Goal: Transaction & Acquisition: Purchase product/service

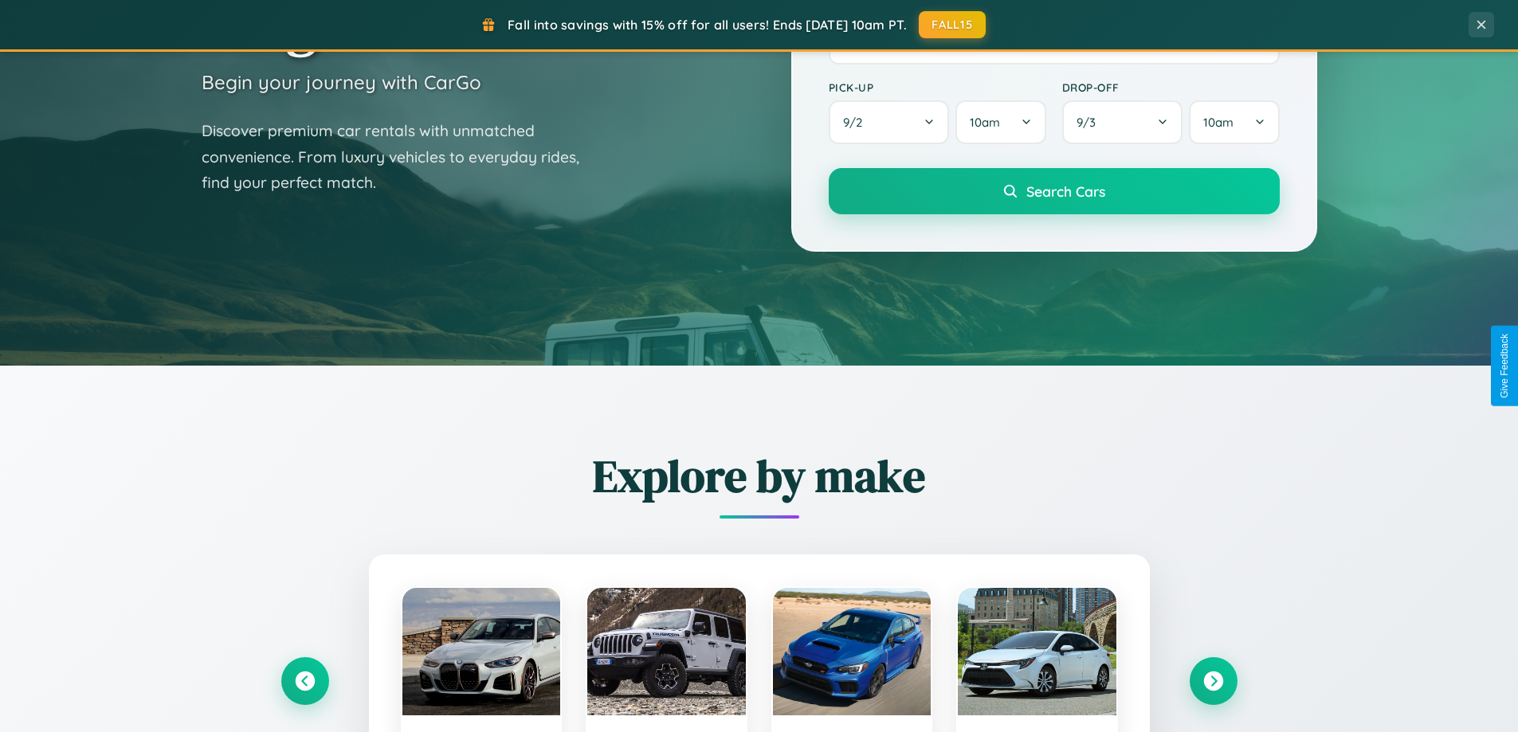
scroll to position [1096, 0]
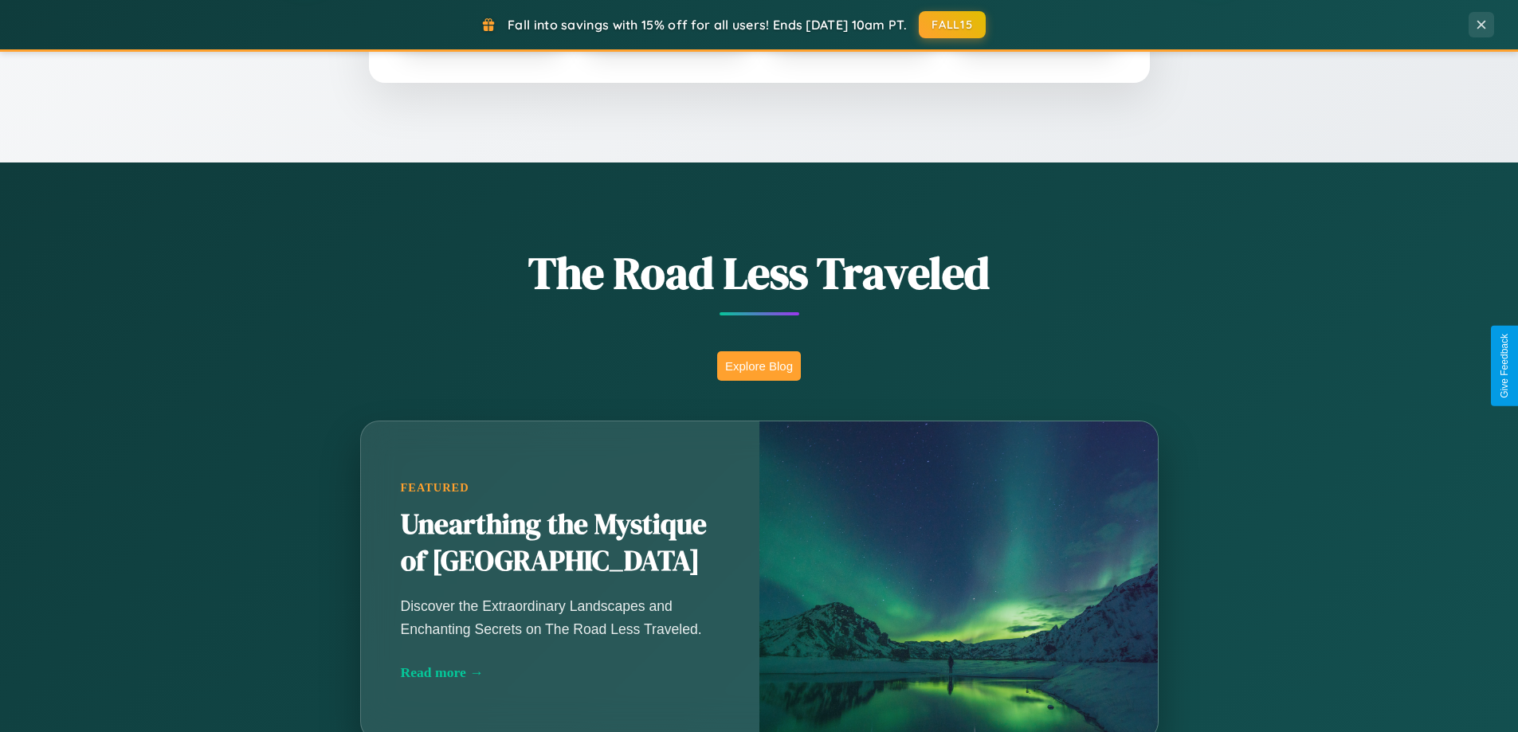
click at [758, 366] on button "Explore Blog" at bounding box center [759, 365] width 84 height 29
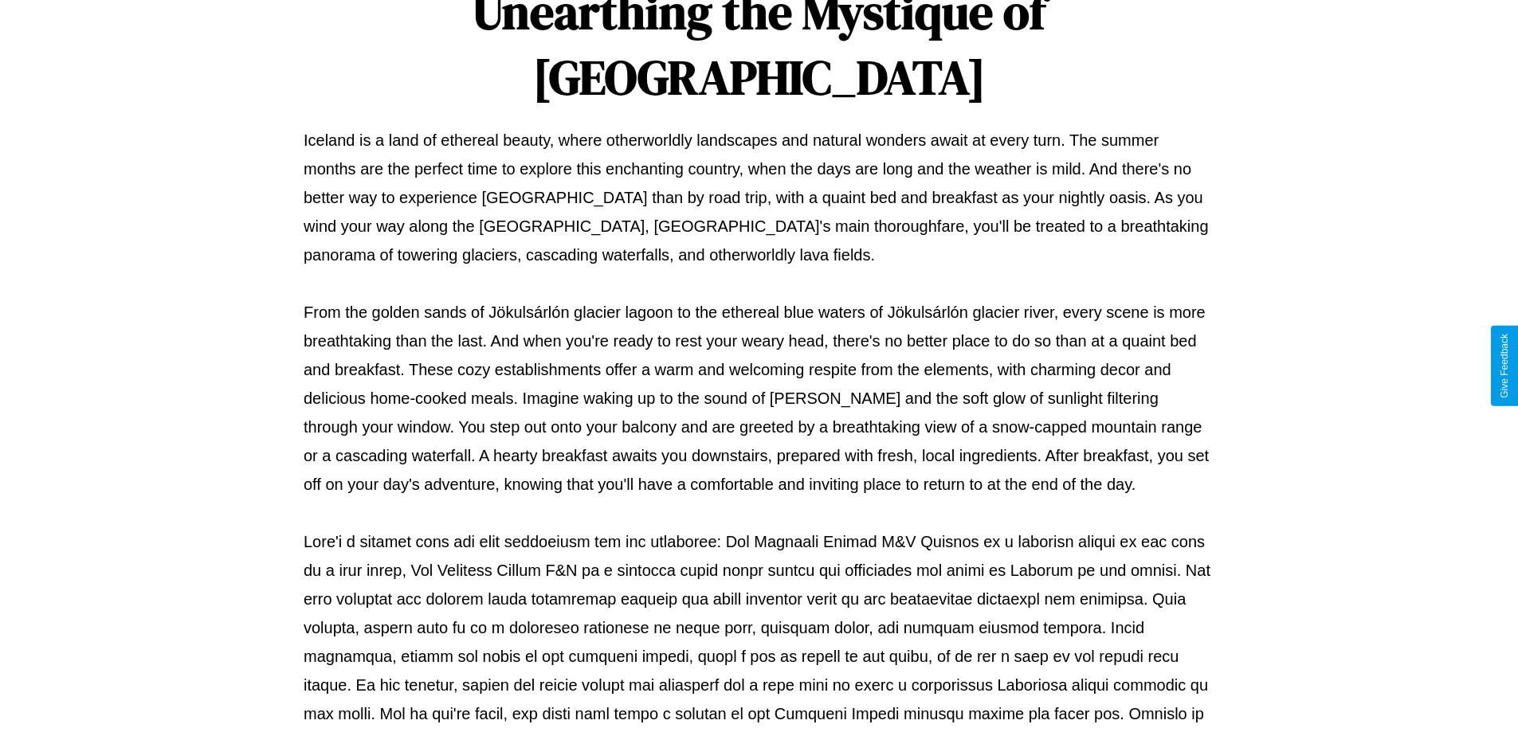
scroll to position [515, 0]
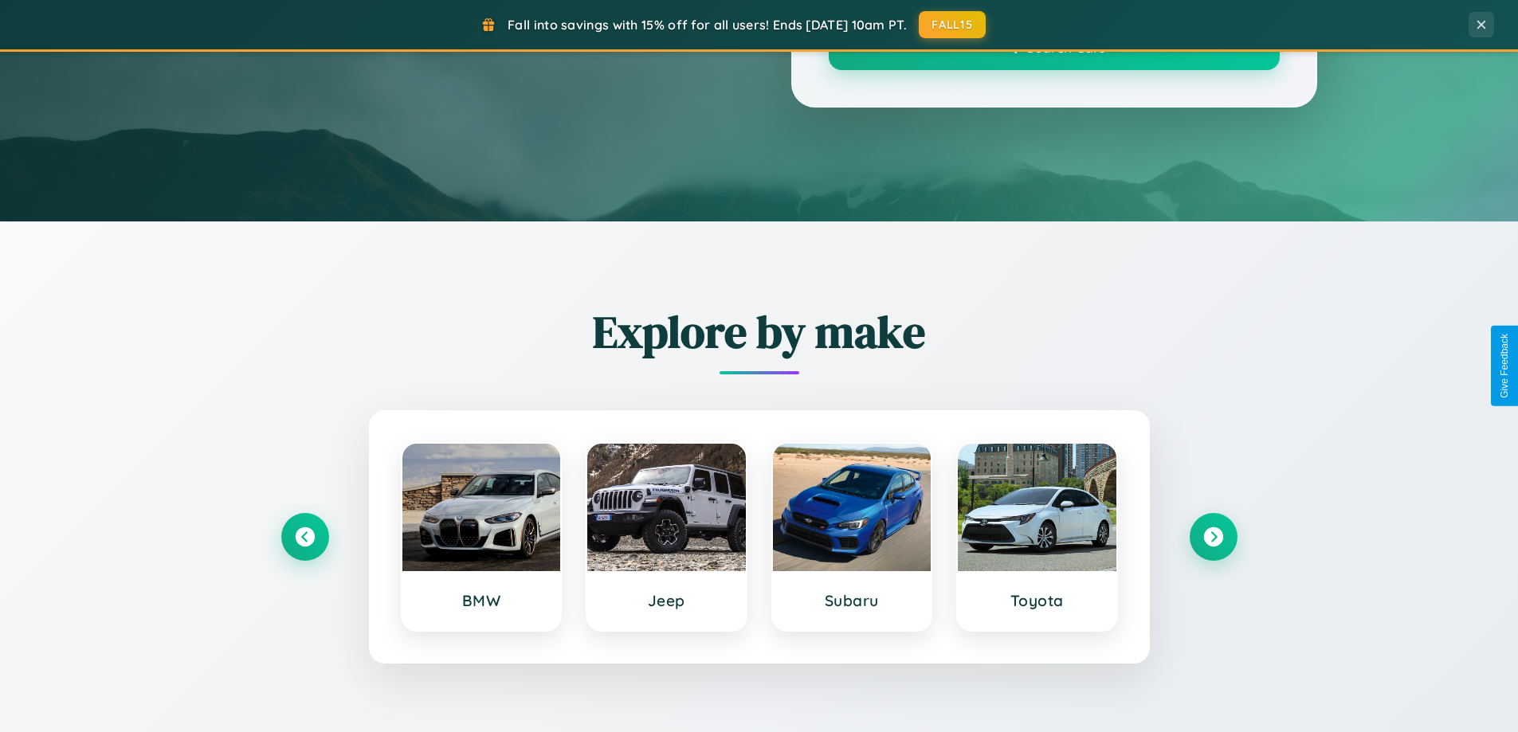
scroll to position [1096, 0]
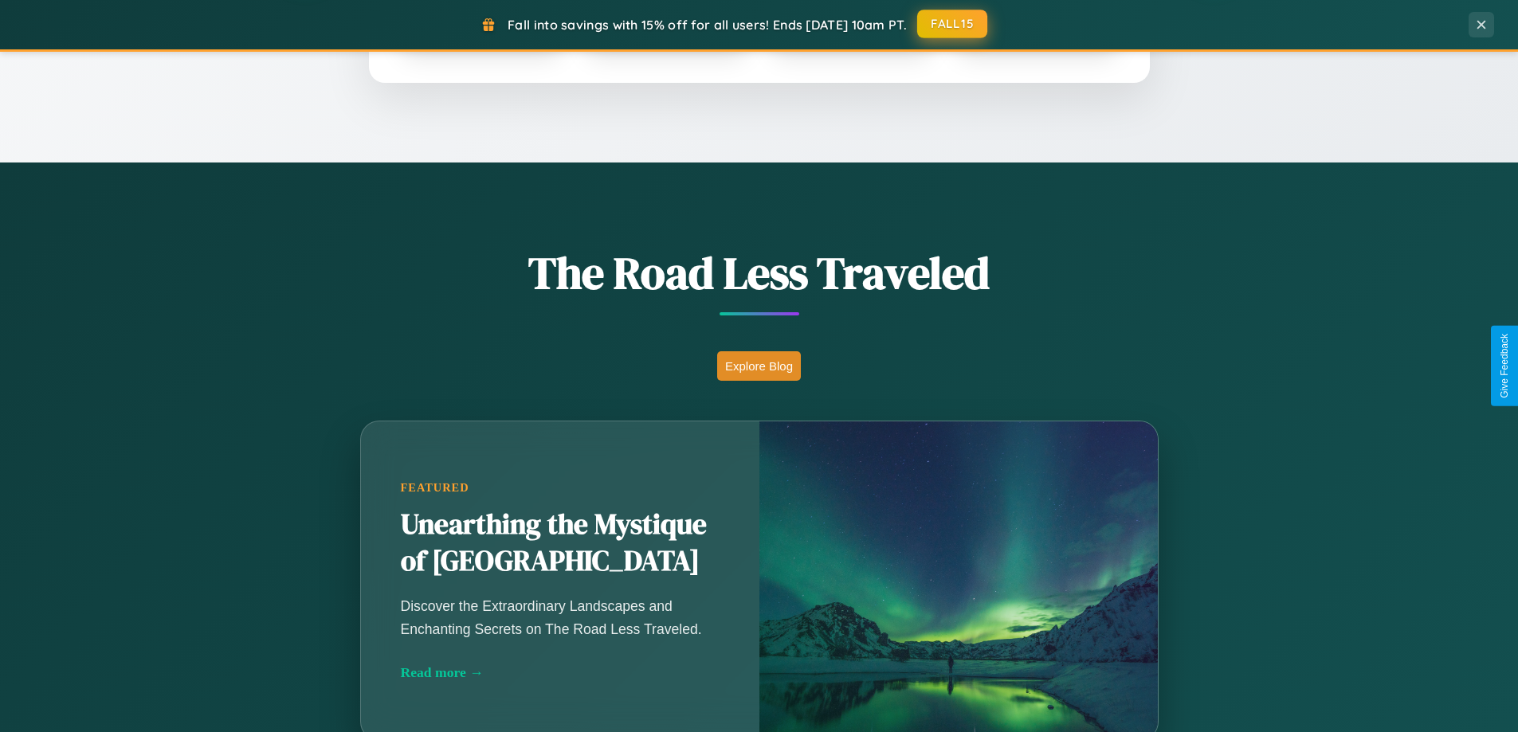
click at [953, 24] on button "FALL15" at bounding box center [952, 24] width 70 height 29
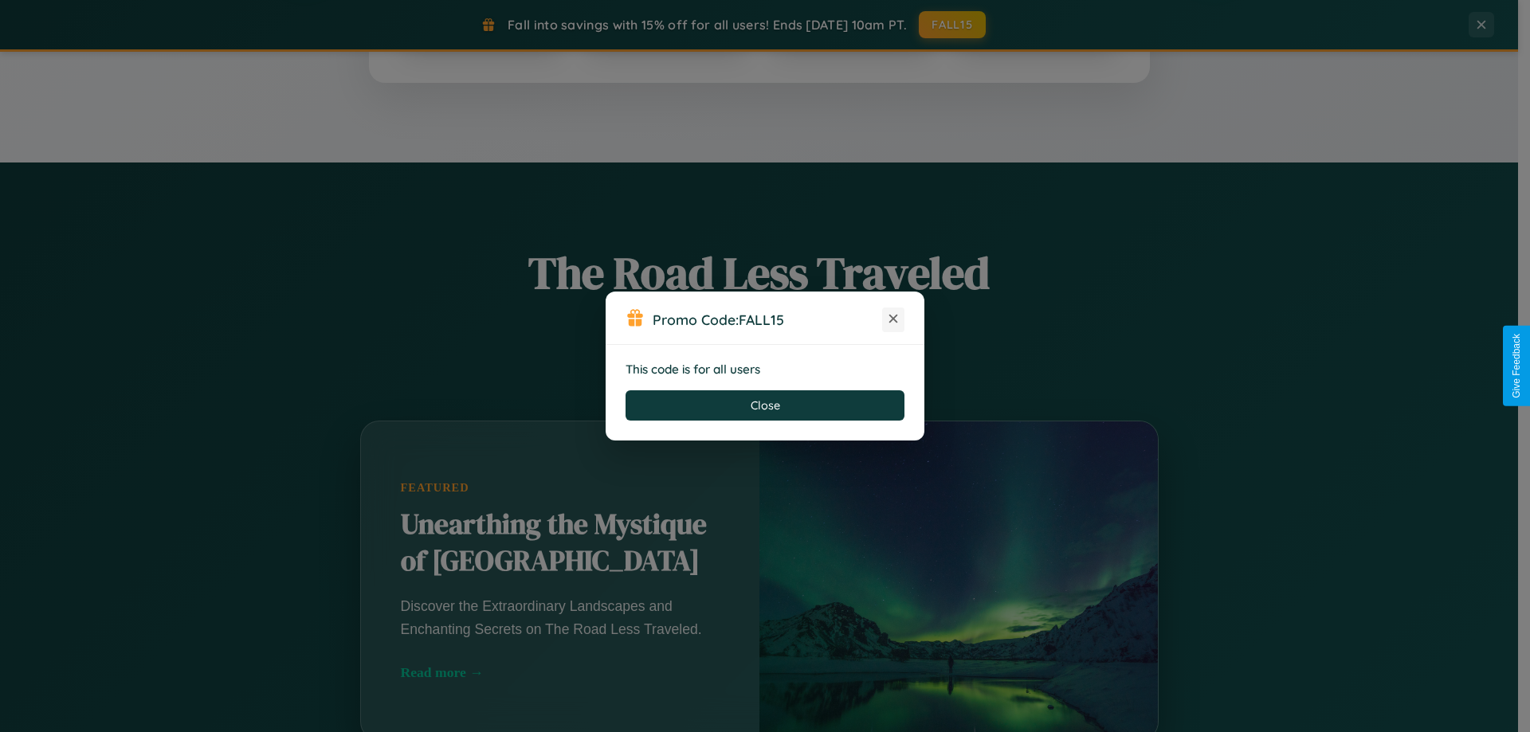
click at [893, 319] on icon at bounding box center [893, 319] width 16 height 16
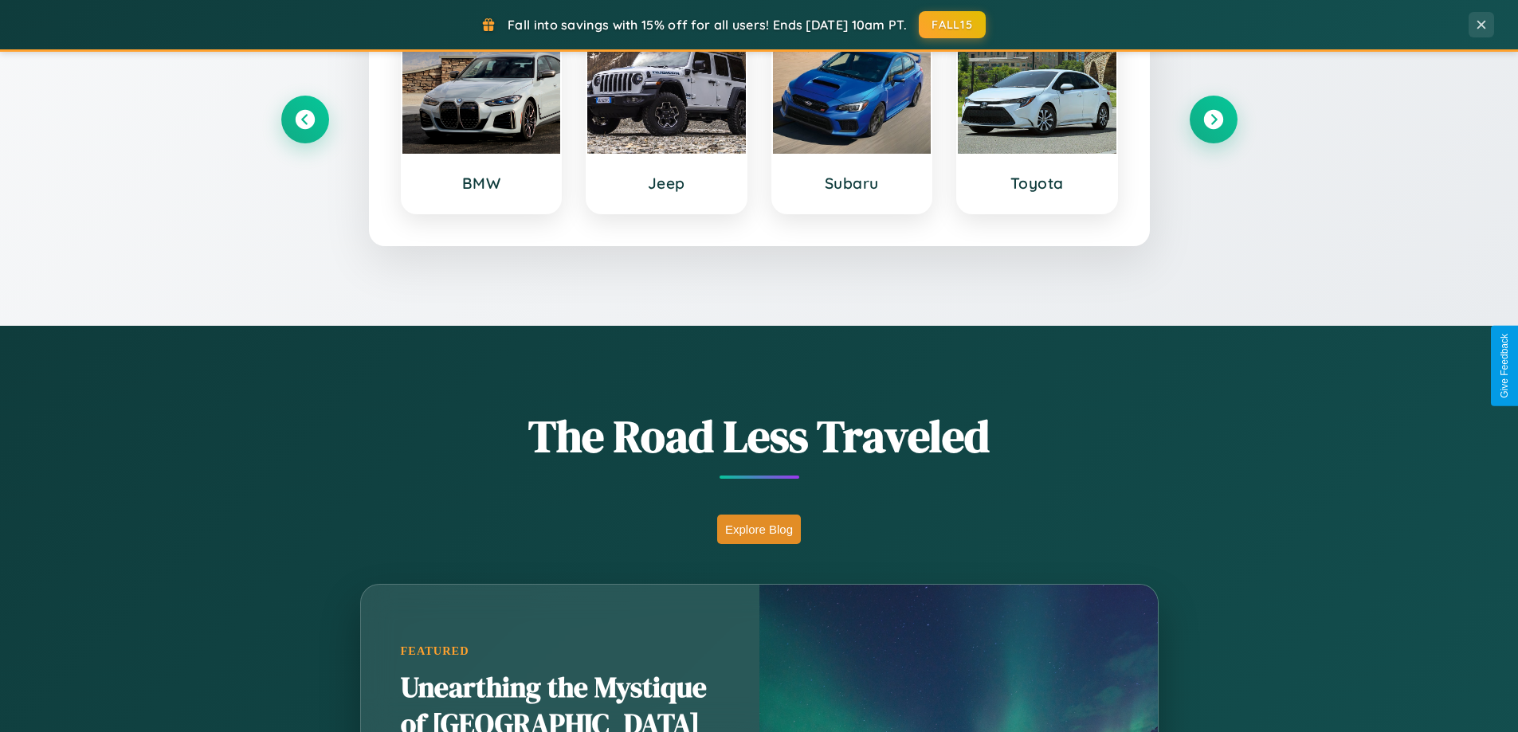
scroll to position [687, 0]
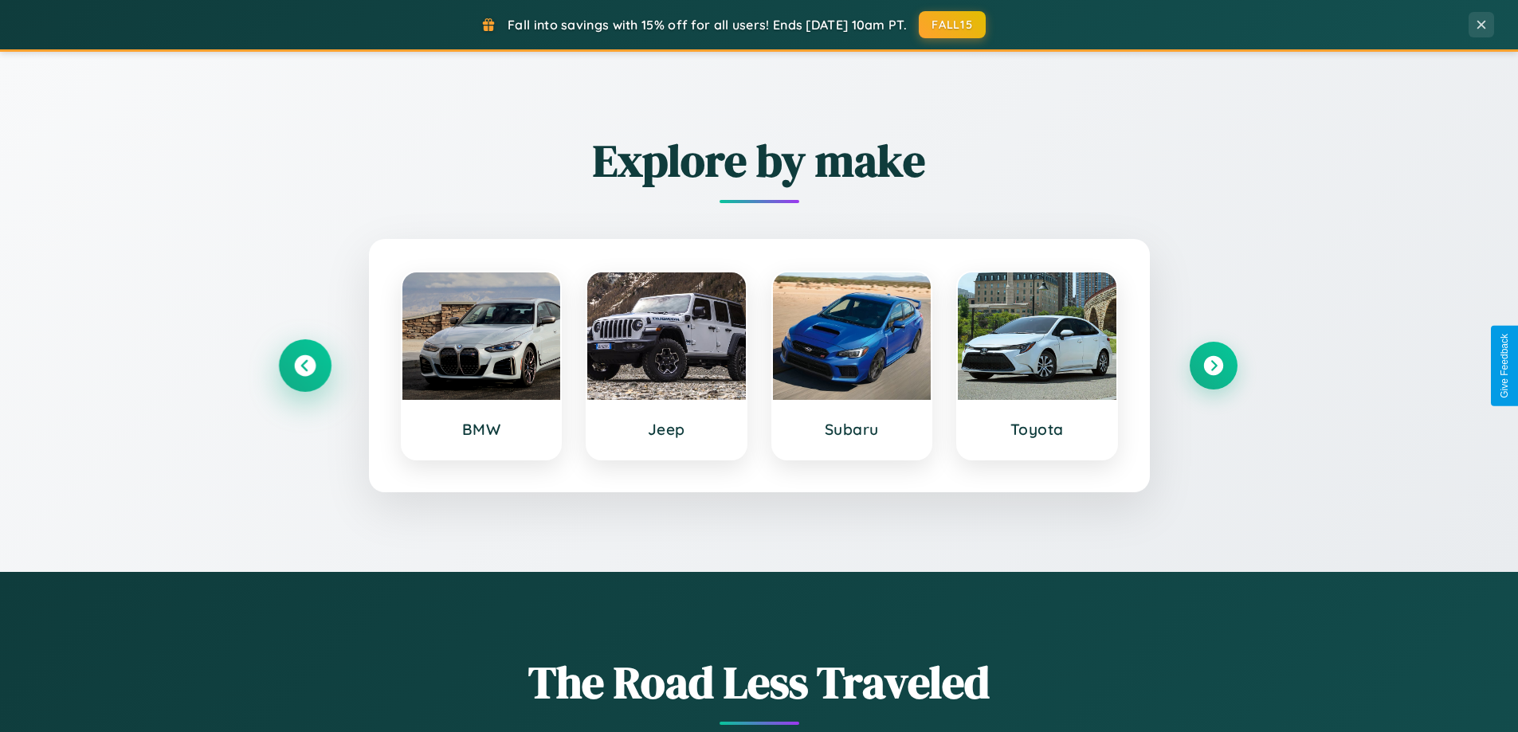
click at [304, 366] on icon at bounding box center [305, 366] width 22 height 22
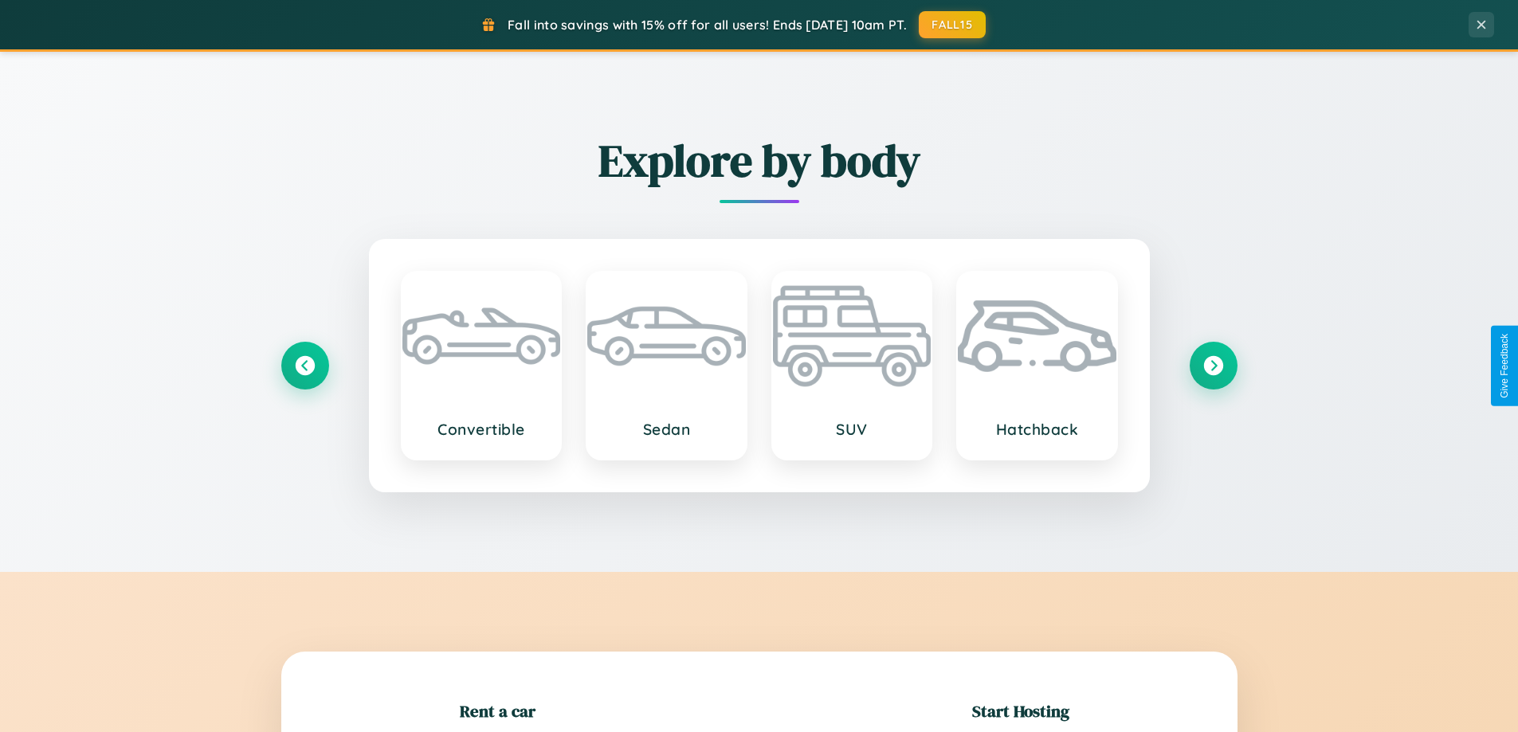
scroll to position [344, 0]
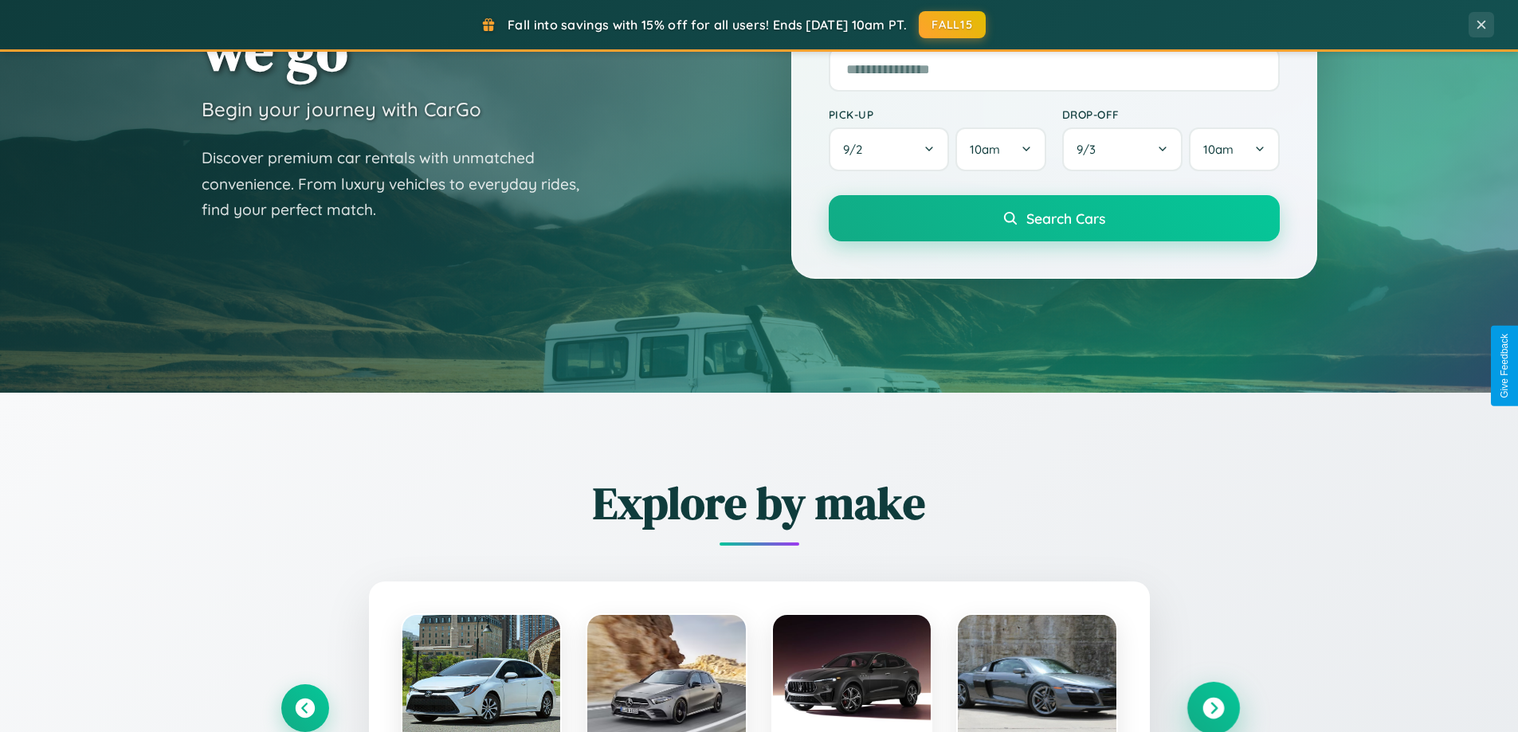
click at [1213, 708] on icon at bounding box center [1213, 709] width 22 height 22
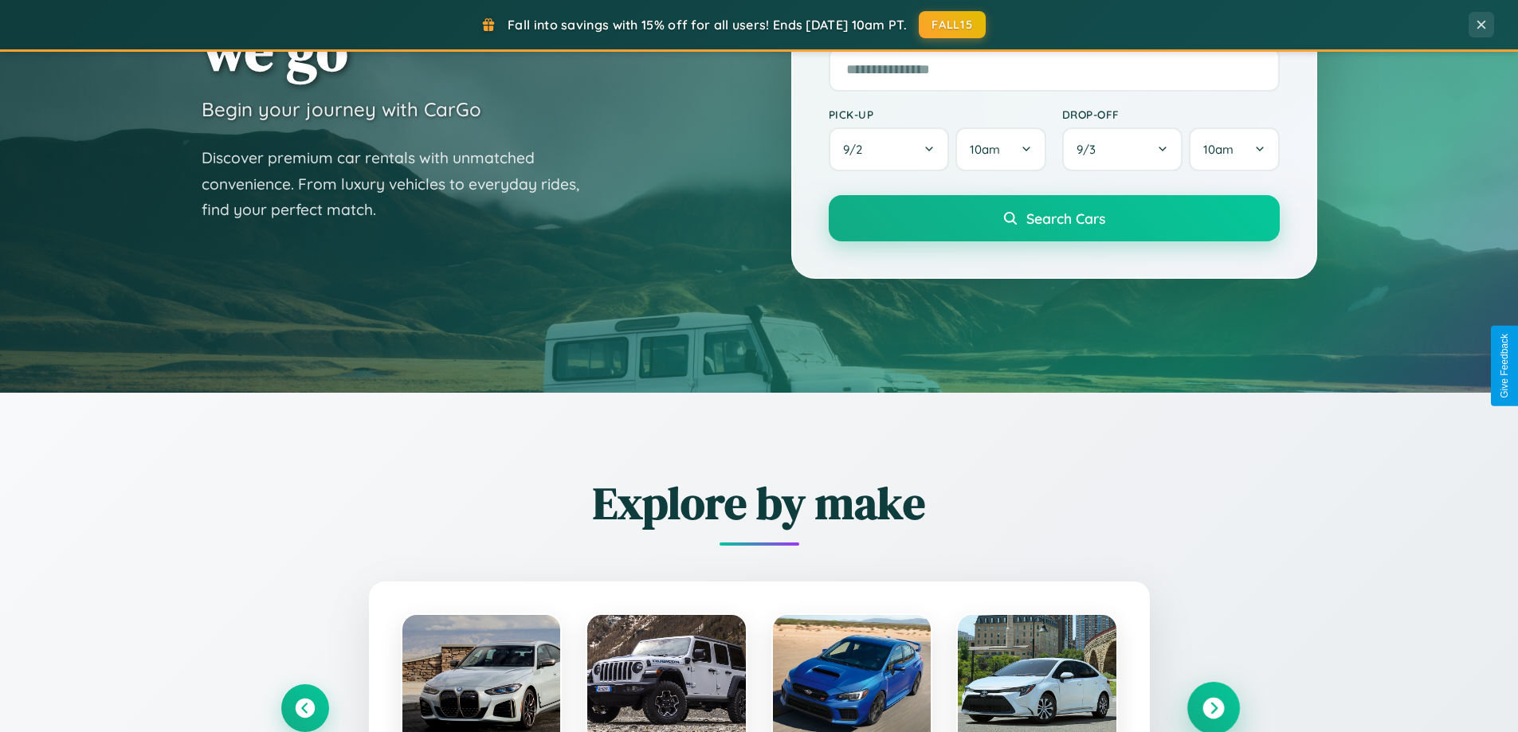
click at [1213, 707] on icon at bounding box center [1213, 709] width 22 height 22
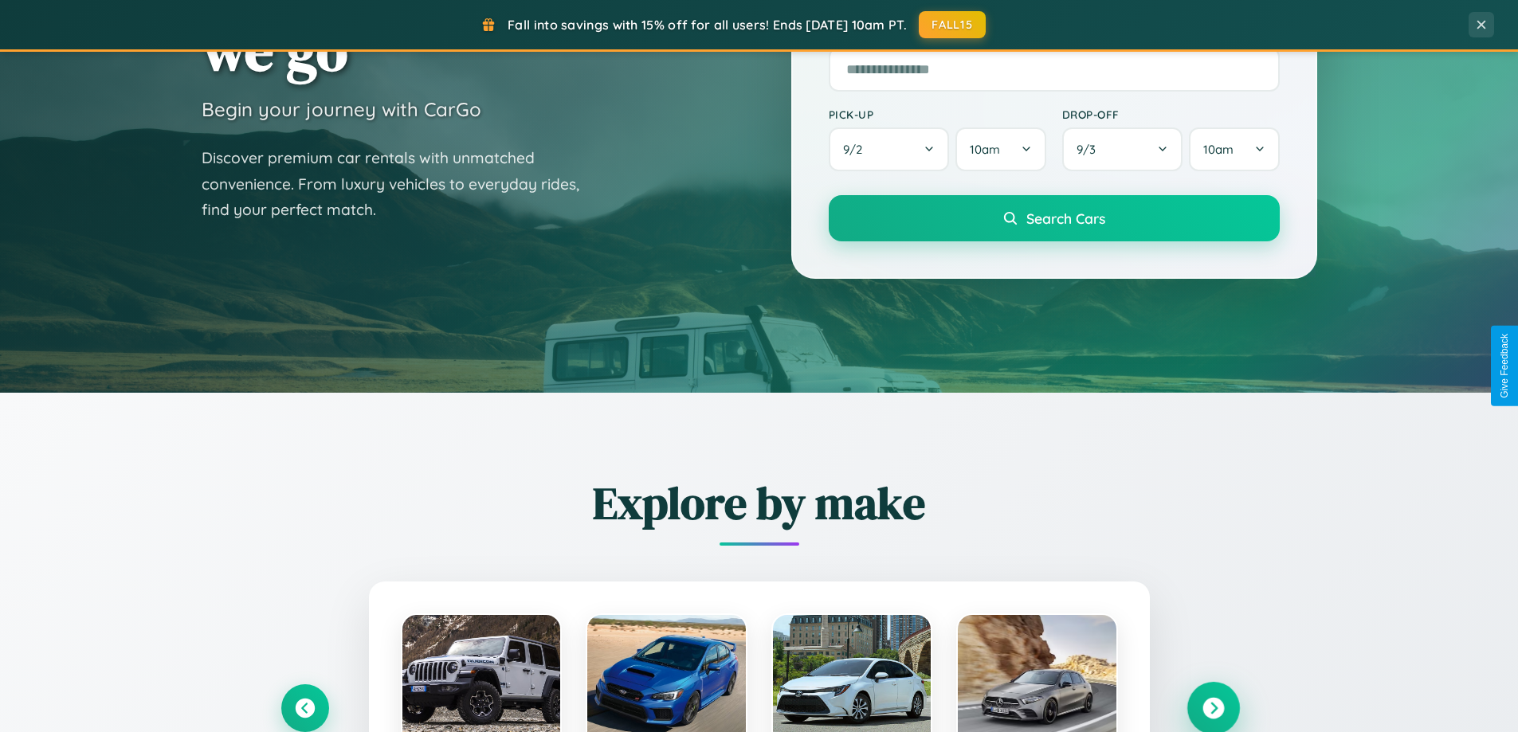
click at [1213, 707] on icon at bounding box center [1213, 709] width 22 height 22
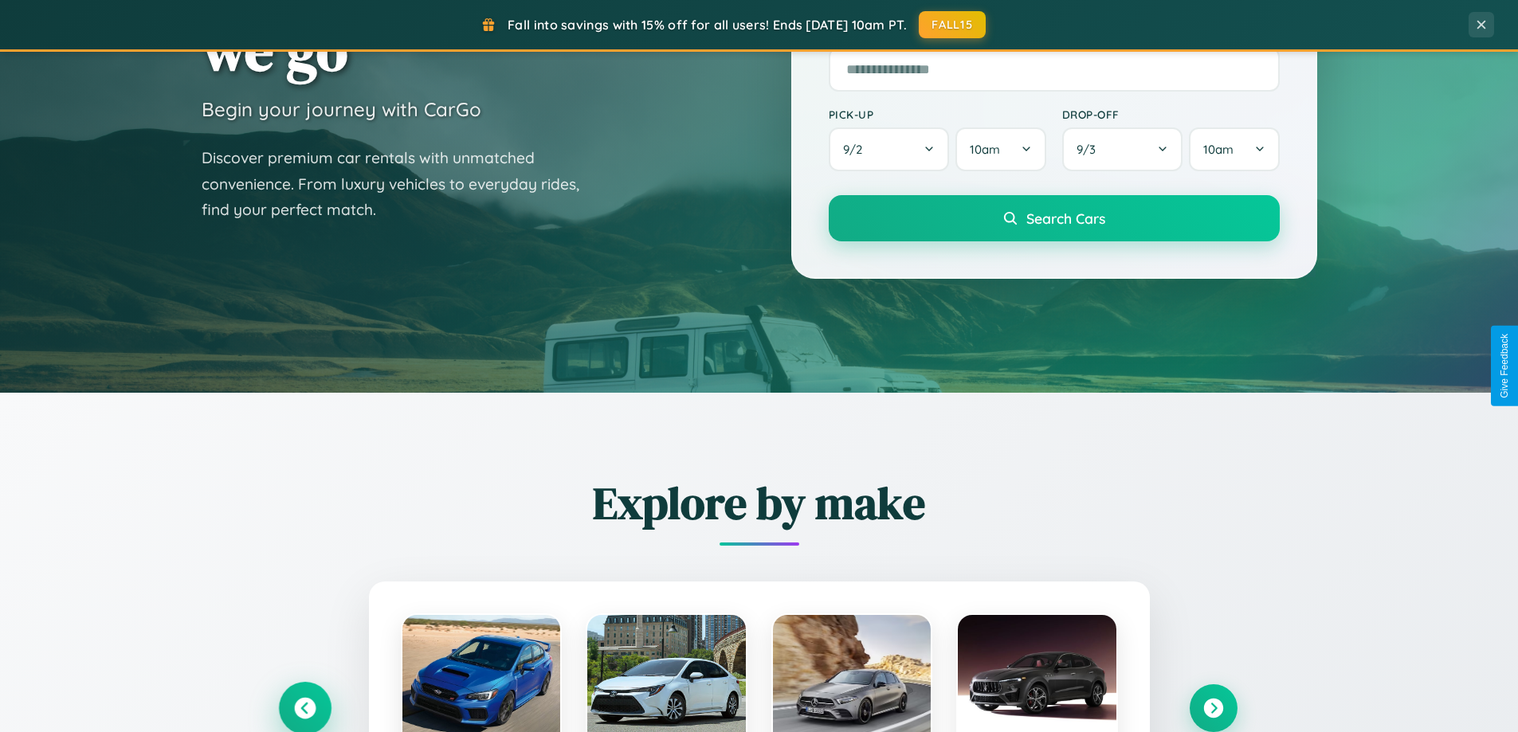
click at [304, 707] on icon at bounding box center [305, 709] width 22 height 22
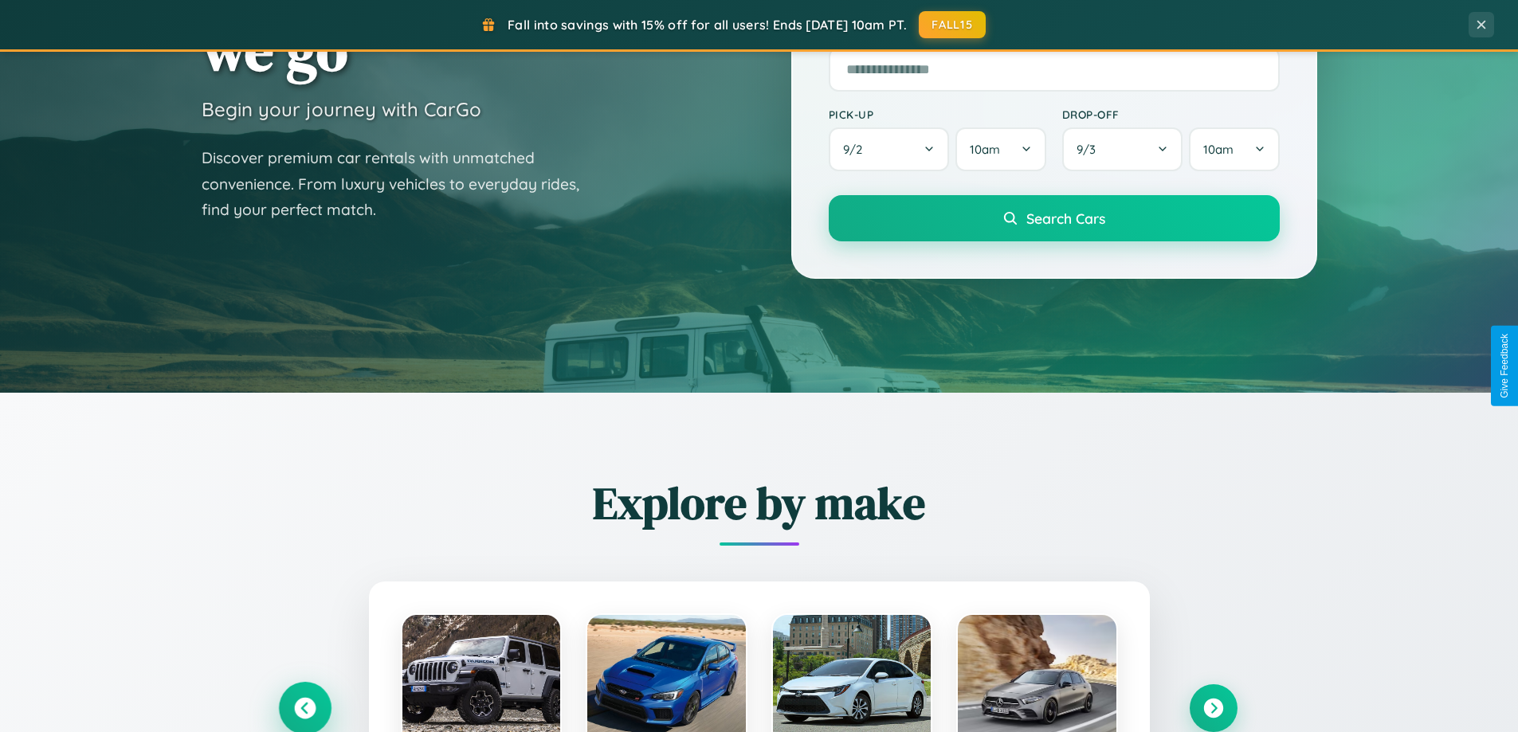
click at [304, 707] on icon at bounding box center [305, 709] width 26 height 26
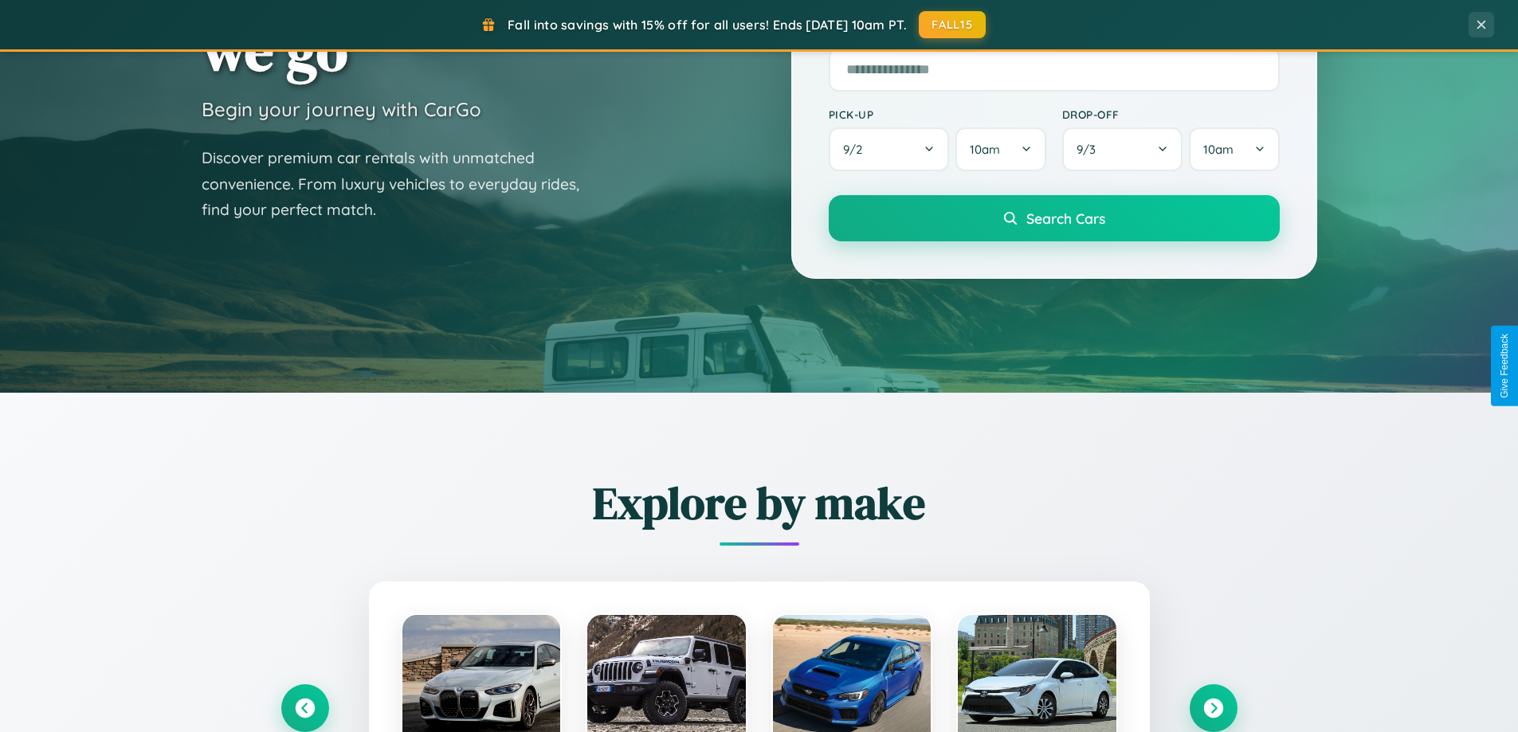
scroll to position [1595, 0]
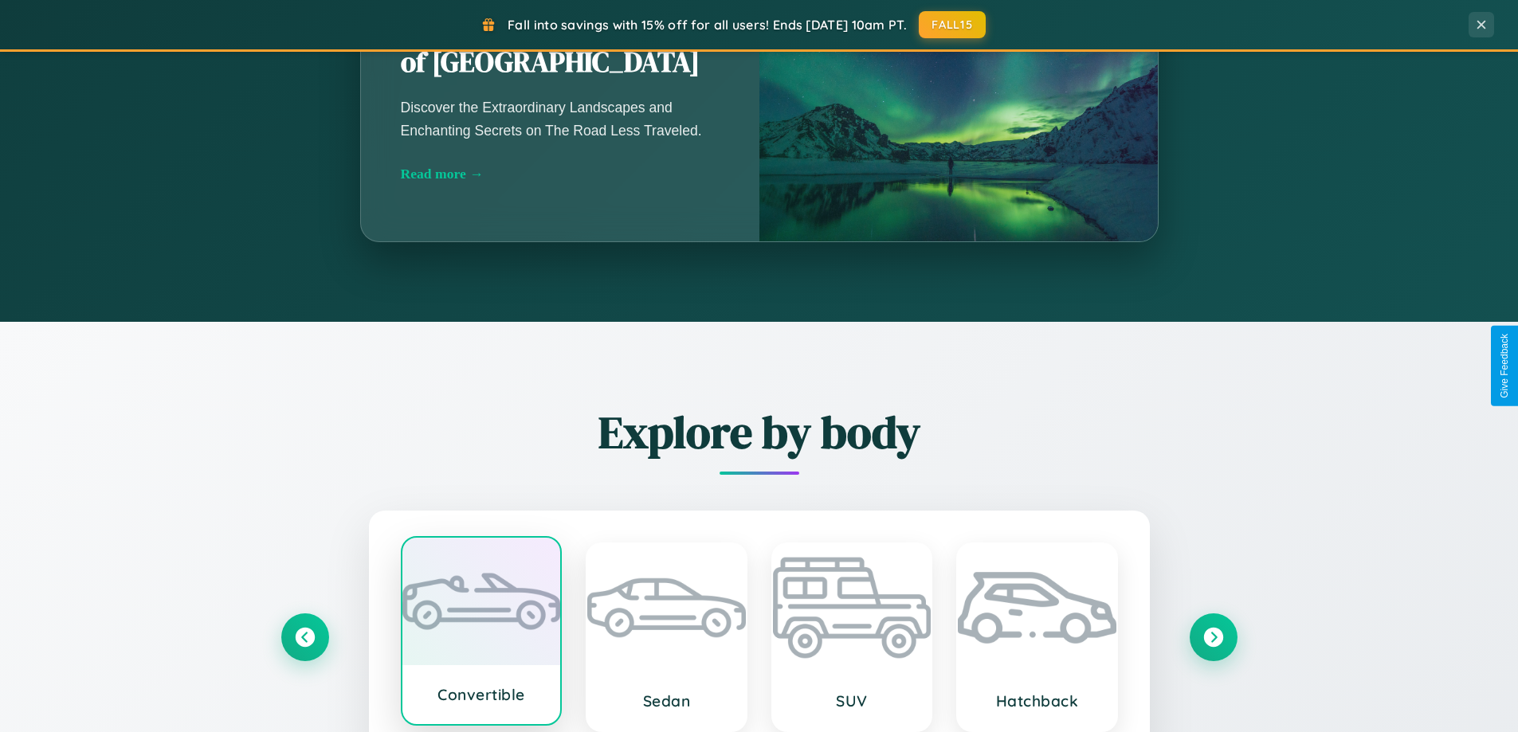
click at [480, 633] on div at bounding box center [481, 601] width 159 height 127
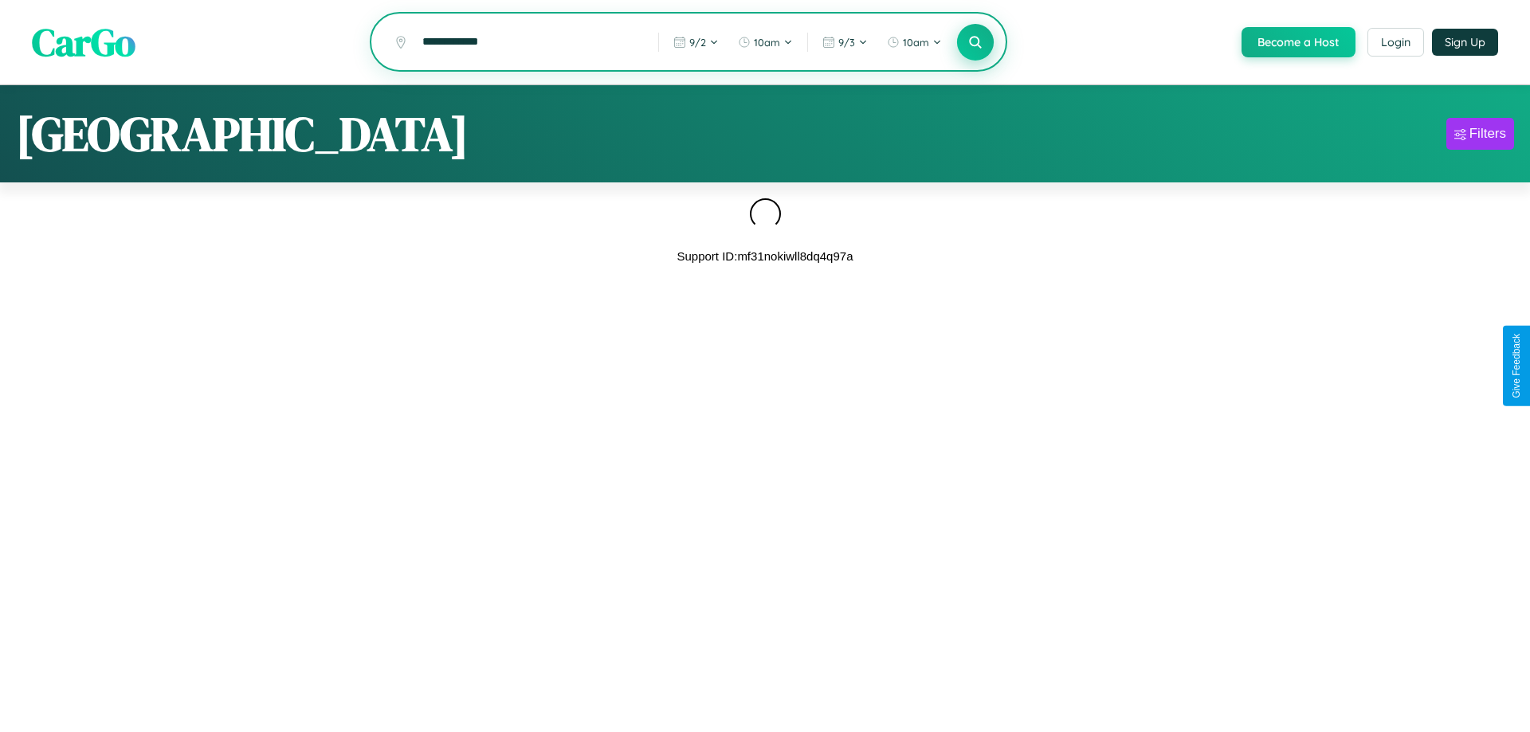
click at [974, 43] on icon at bounding box center [974, 41] width 15 height 15
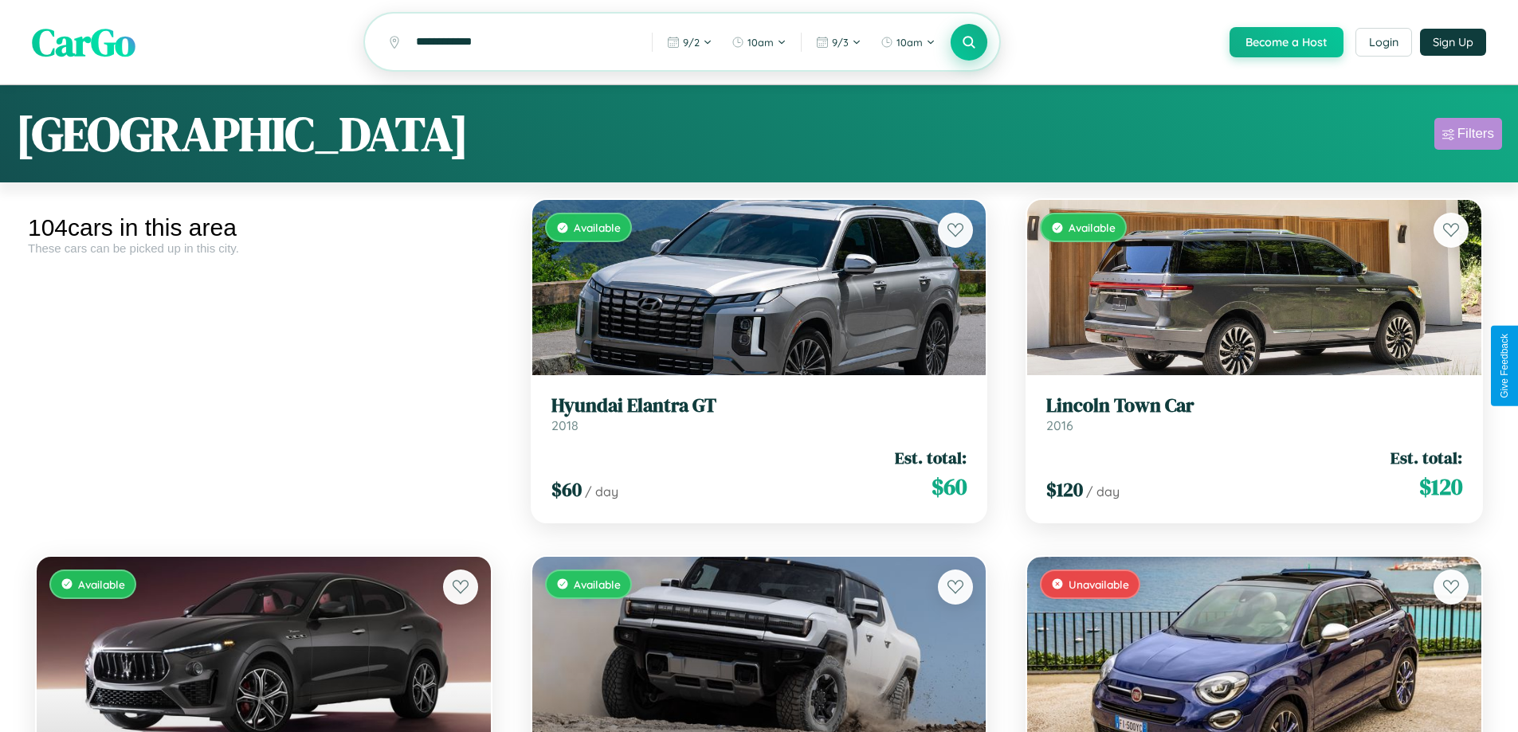
click at [1468, 136] on div "Filters" at bounding box center [1475, 134] width 37 height 16
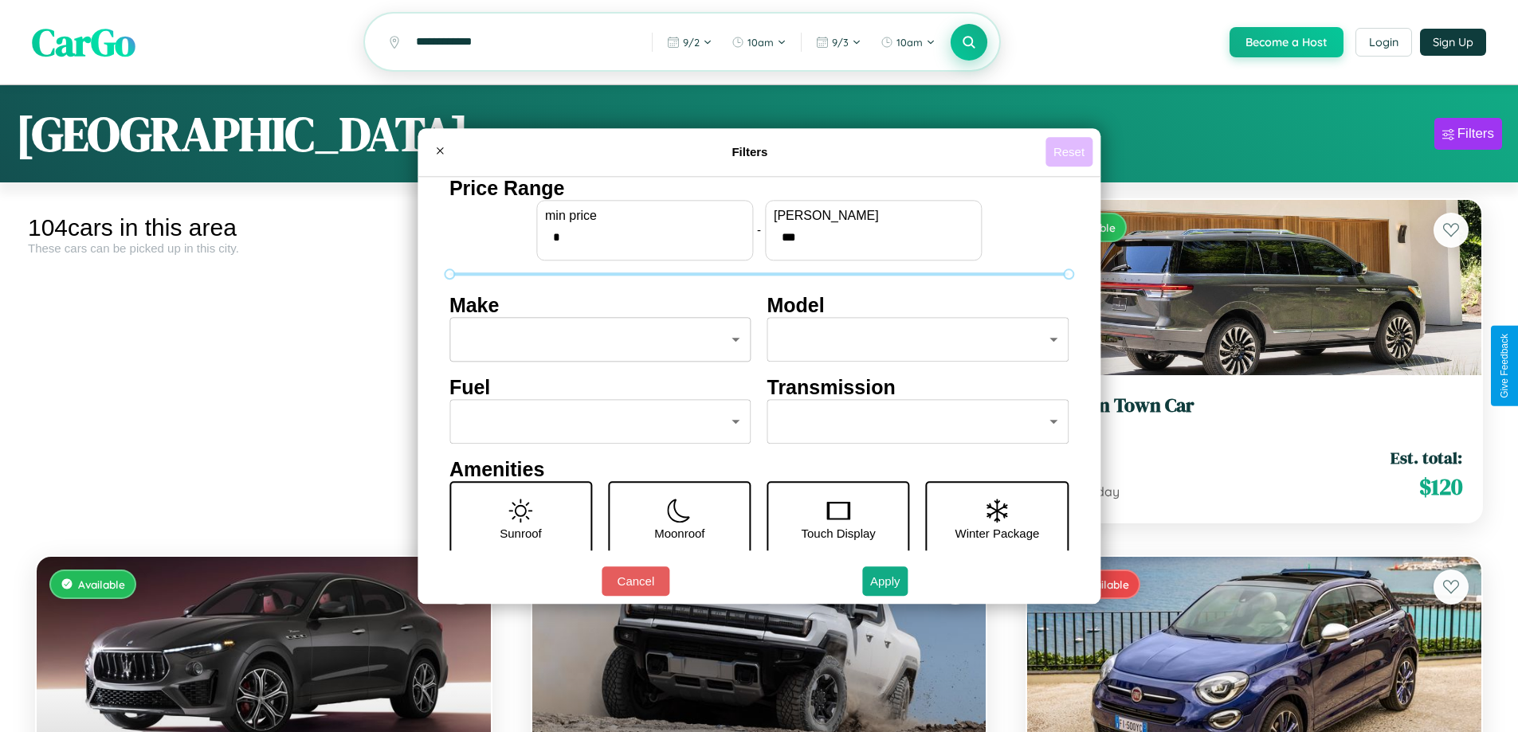
click at [1071, 151] on button "Reset" at bounding box center [1068, 151] width 47 height 29
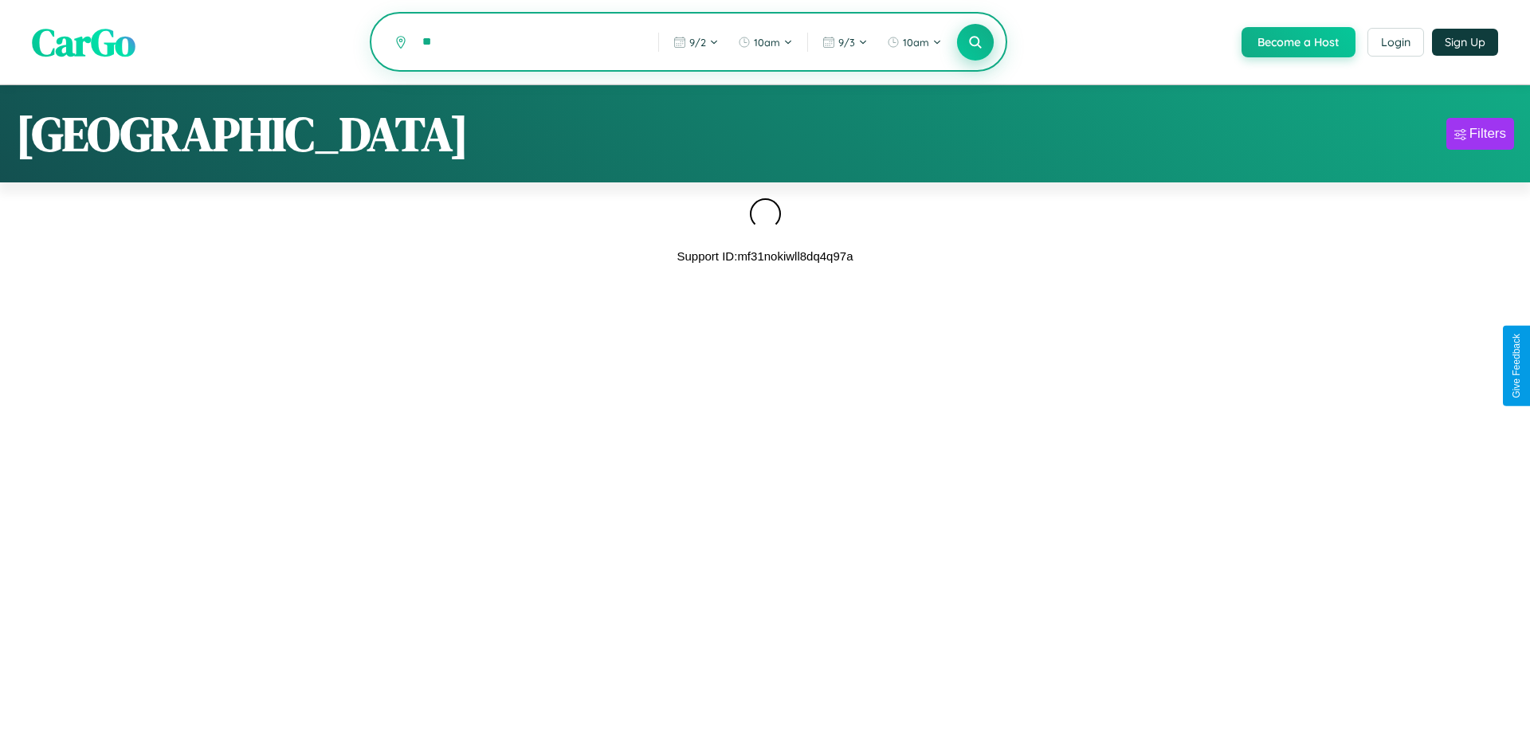
type input "*"
type input "*******"
click at [974, 43] on icon at bounding box center [974, 41] width 15 height 15
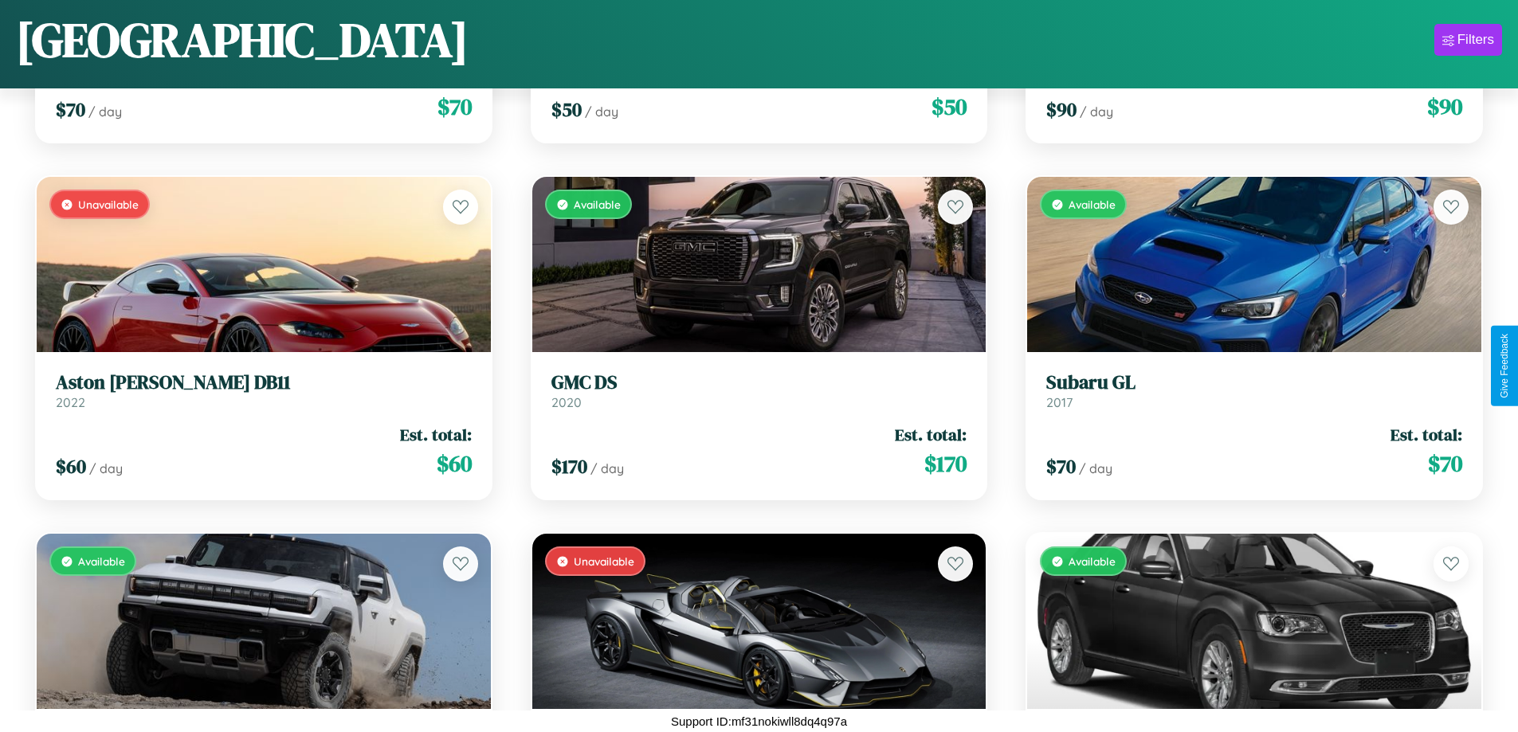
scroll to position [3792, 0]
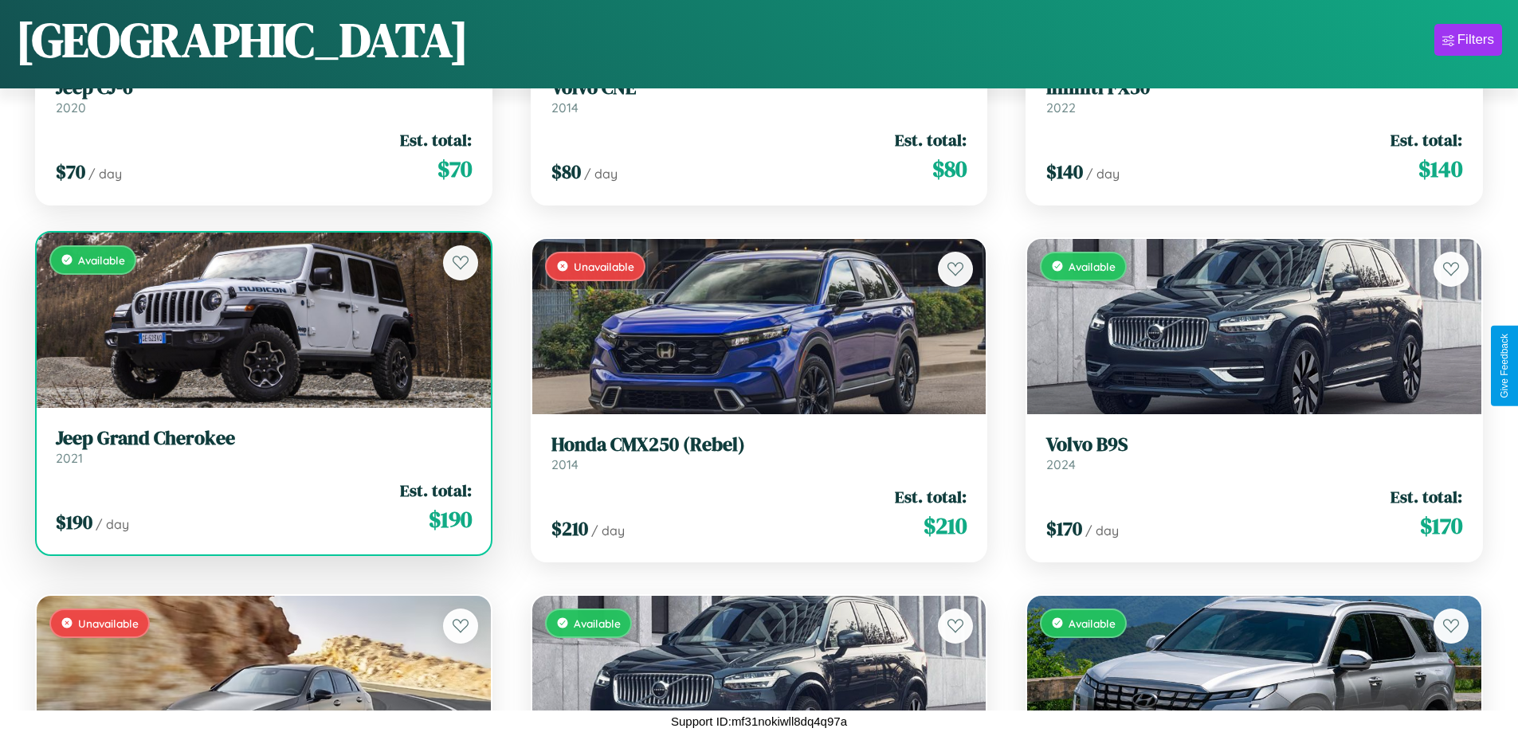
click at [261, 446] on h3 "Jeep Grand Cherokee" at bounding box center [264, 438] width 416 height 23
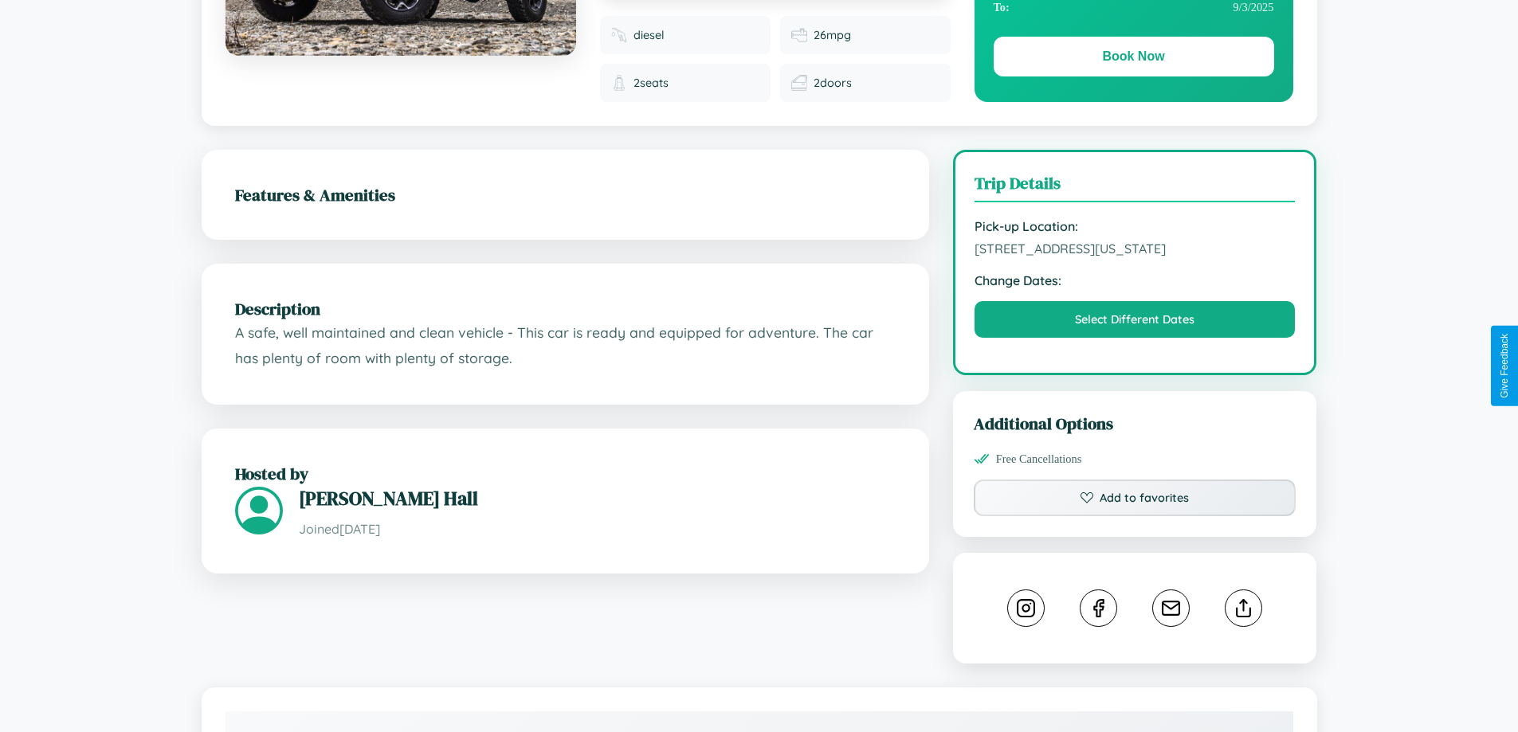
scroll to position [442, 0]
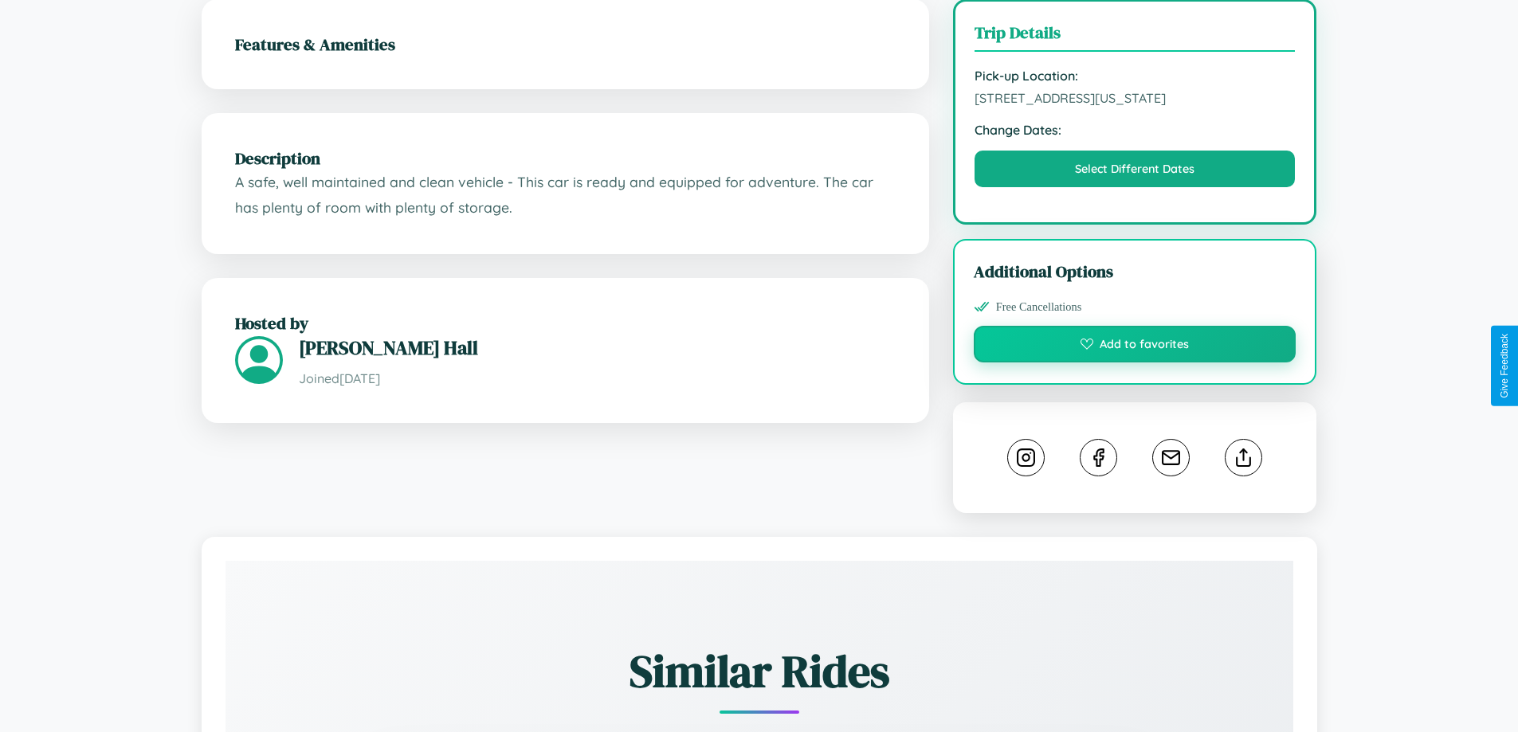
click at [1135, 363] on button "Add to favorites" at bounding box center [1135, 344] width 323 height 37
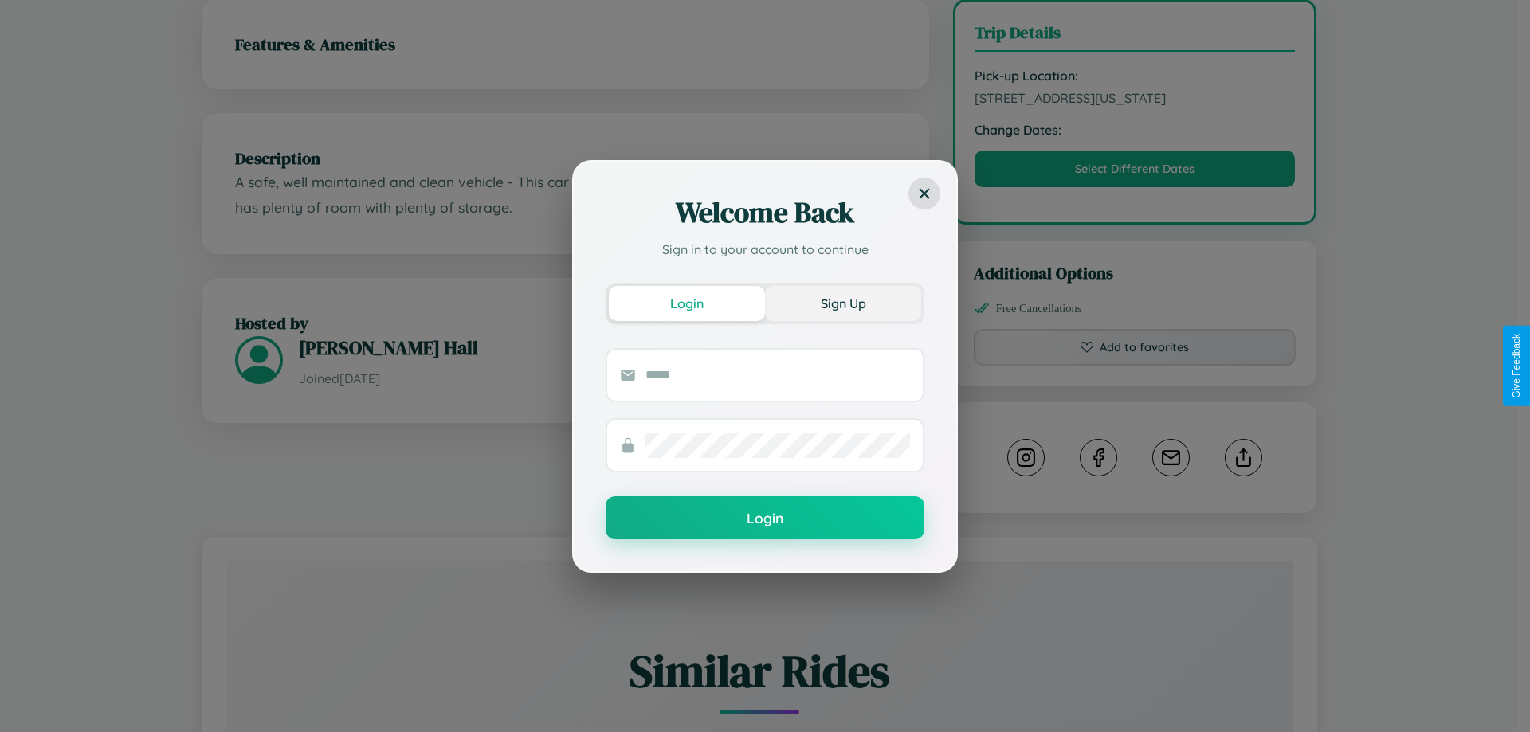
click at [843, 303] on button "Sign Up" at bounding box center [843, 303] width 156 height 35
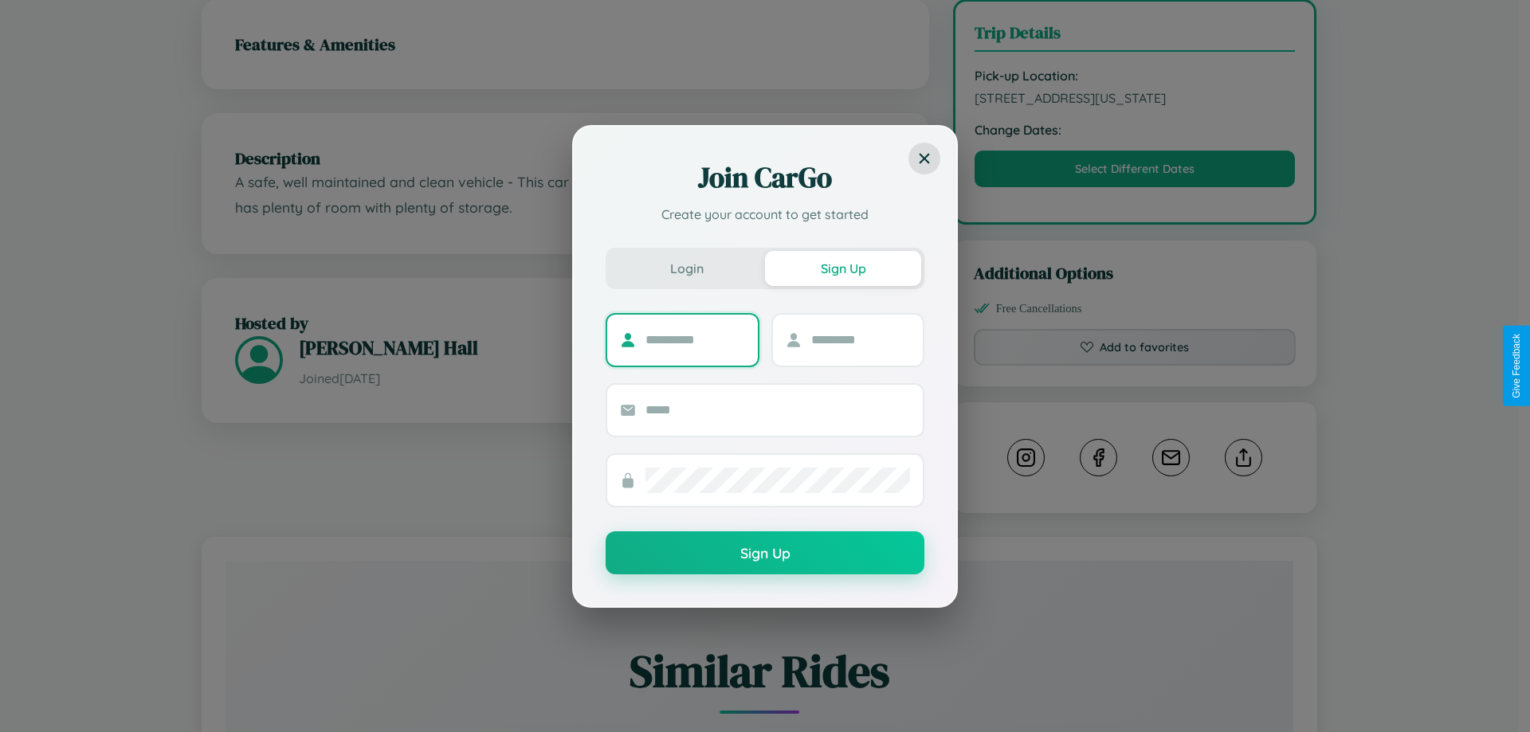
click at [695, 339] on input "text" at bounding box center [695, 339] width 100 height 25
type input "*******"
click at [860, 339] on input "text" at bounding box center [861, 339] width 100 height 25
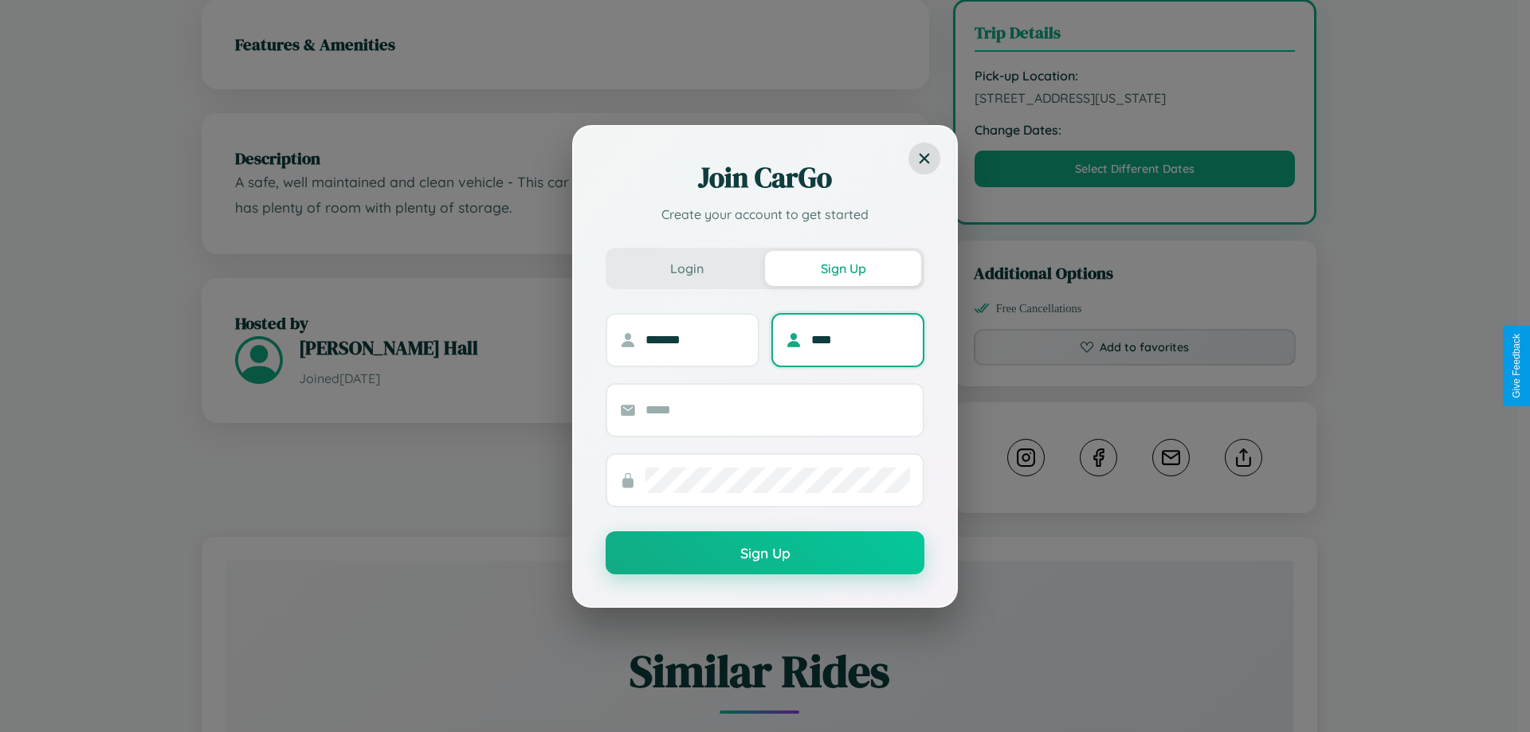
type input "****"
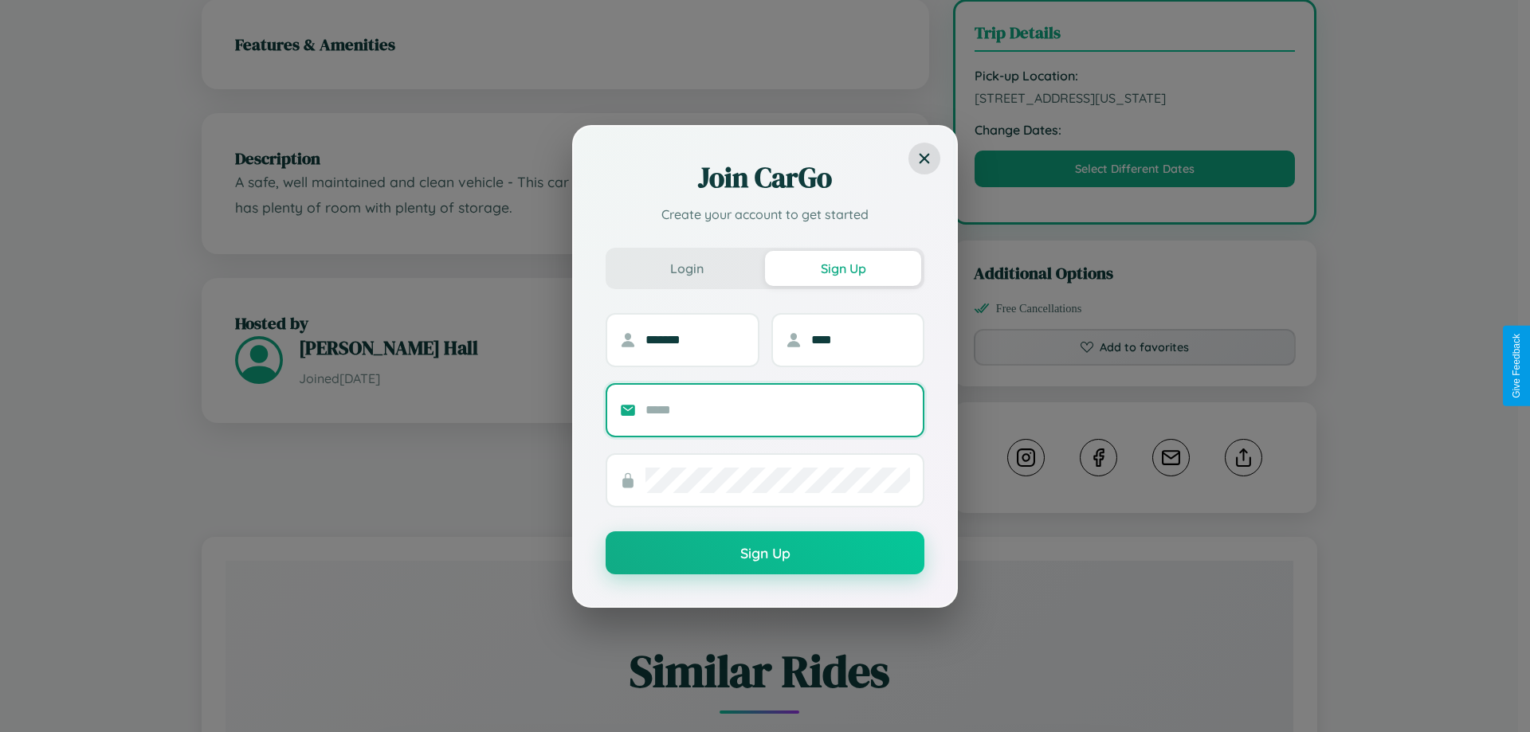
click at [778, 410] on input "text" at bounding box center [777, 410] width 265 height 25
type input "**********"
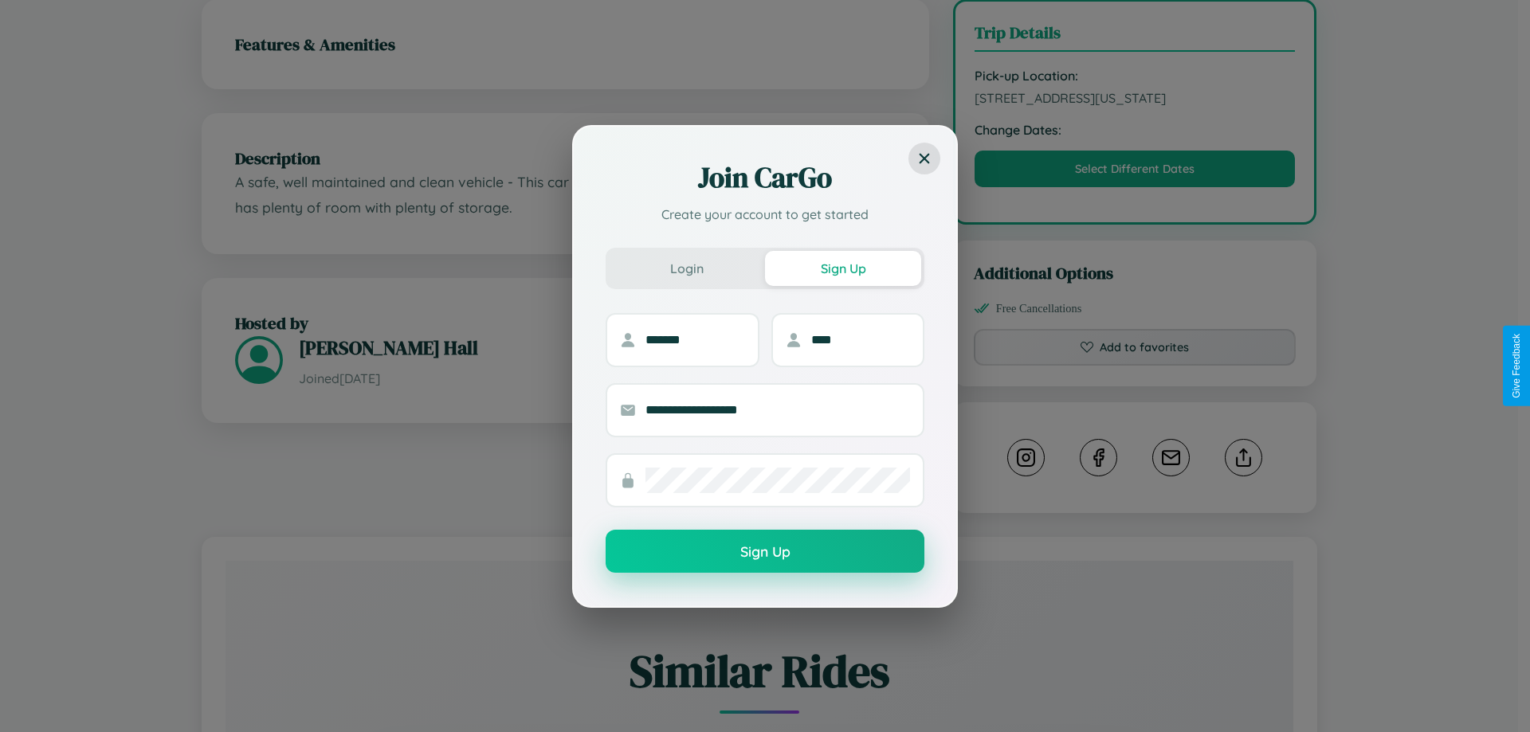
click at [765, 552] on button "Sign Up" at bounding box center [764, 551] width 319 height 43
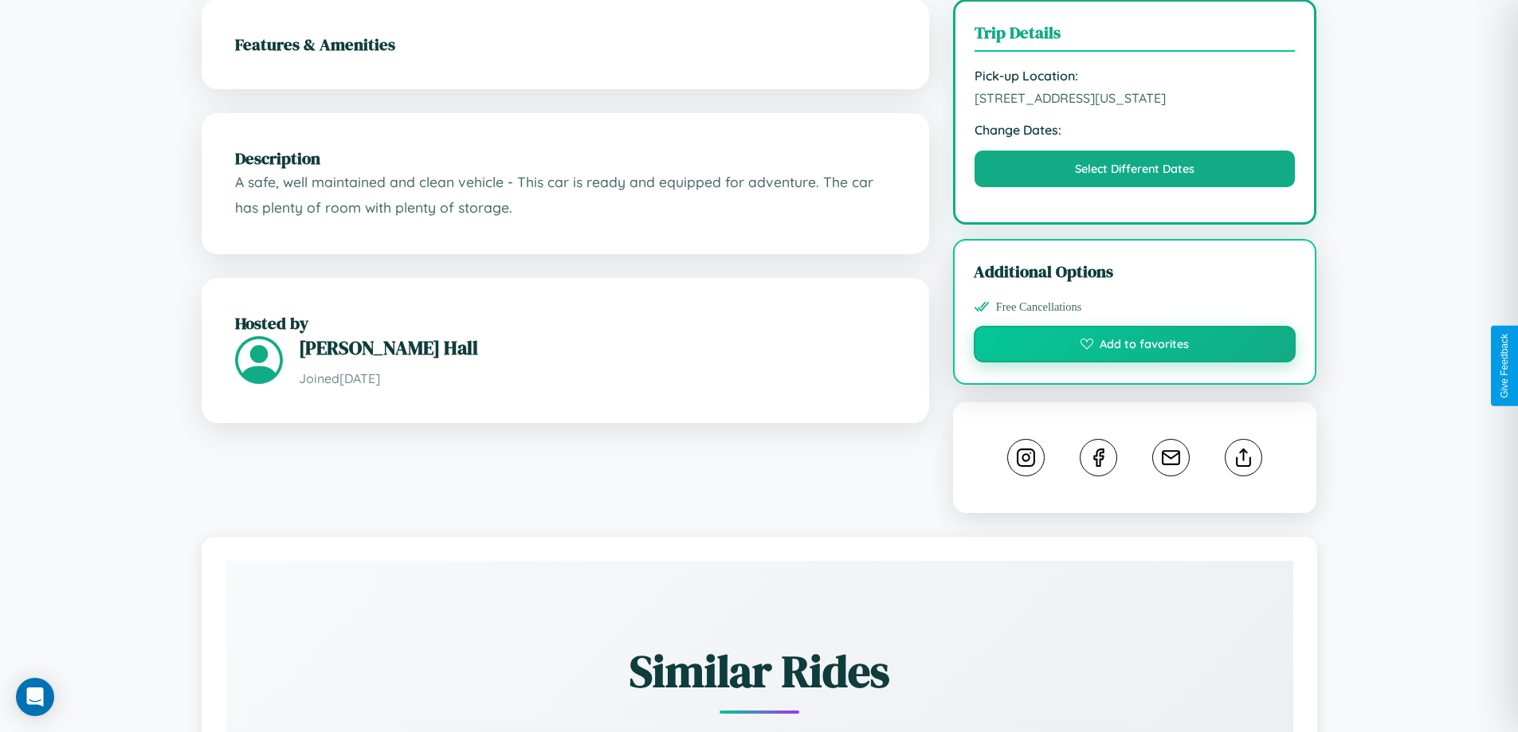
click at [1135, 363] on button "Add to favorites" at bounding box center [1135, 344] width 323 height 37
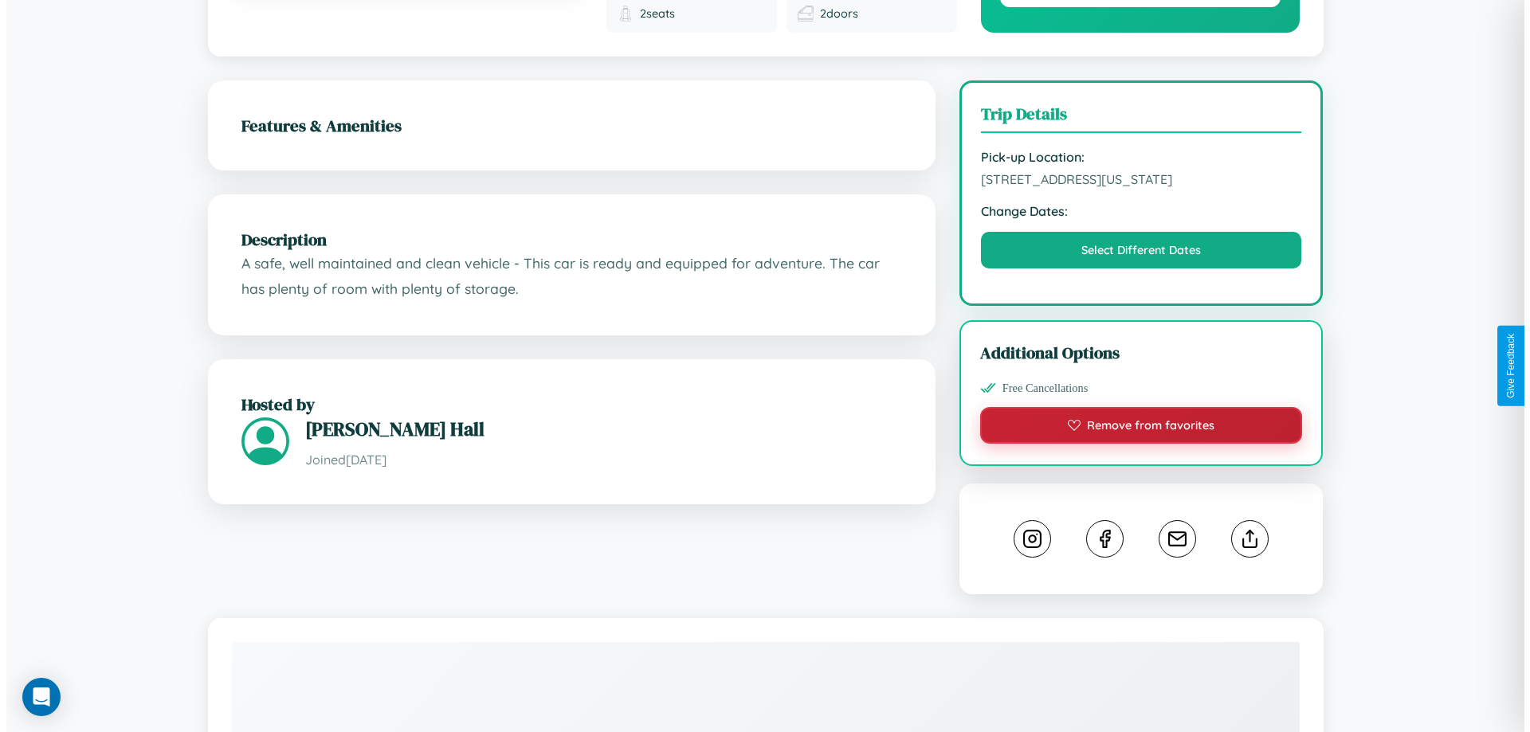
scroll to position [0, 0]
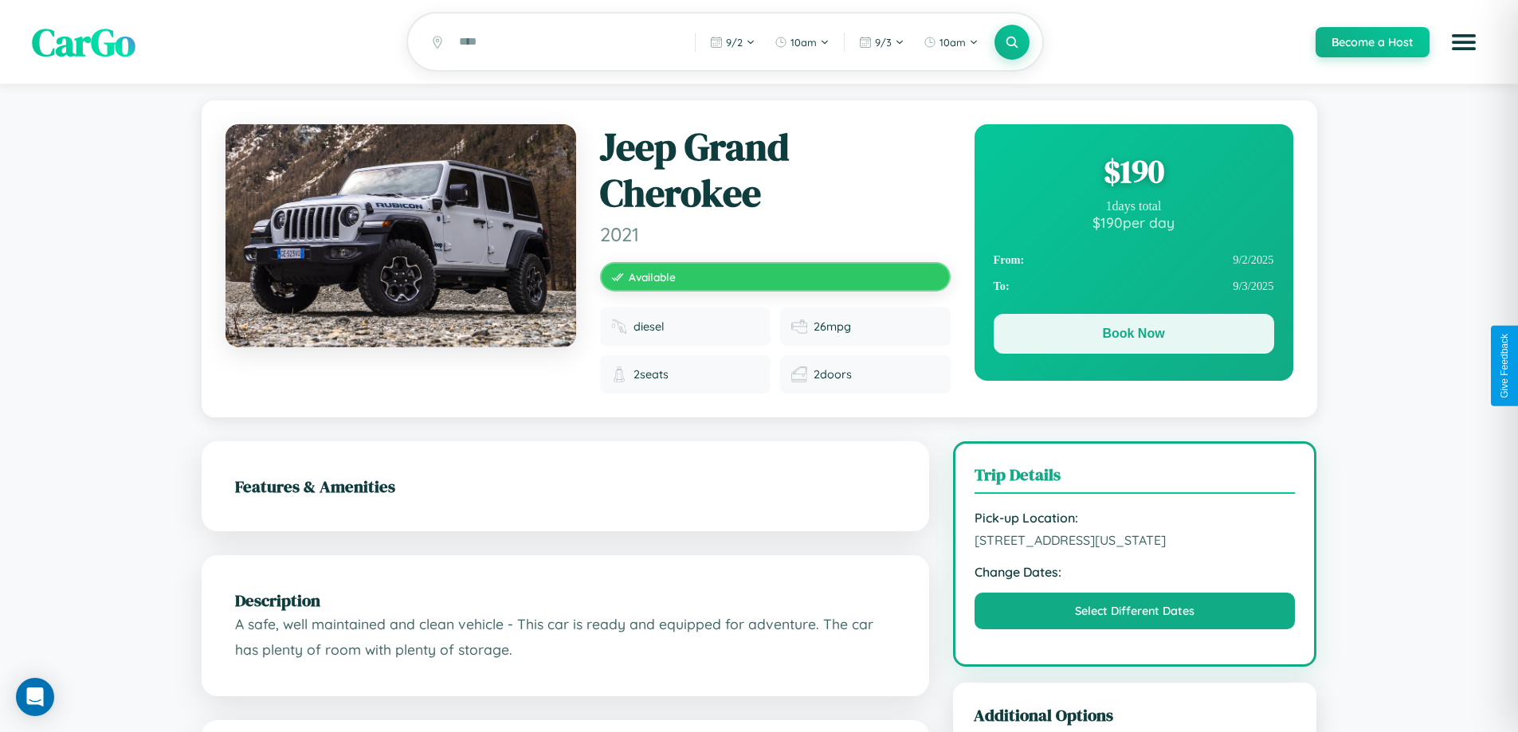
click at [1133, 336] on button "Book Now" at bounding box center [1133, 334] width 280 height 40
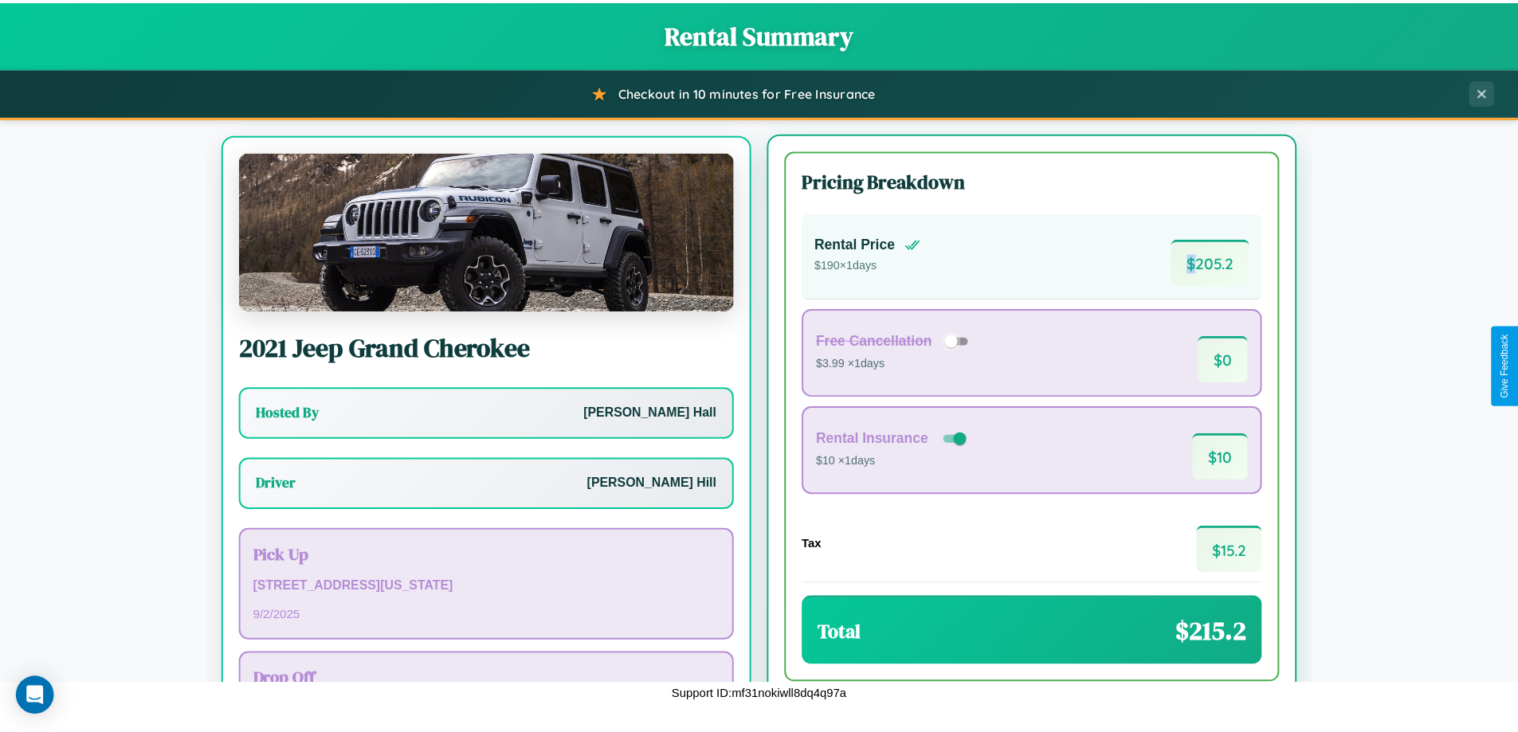
scroll to position [74, 0]
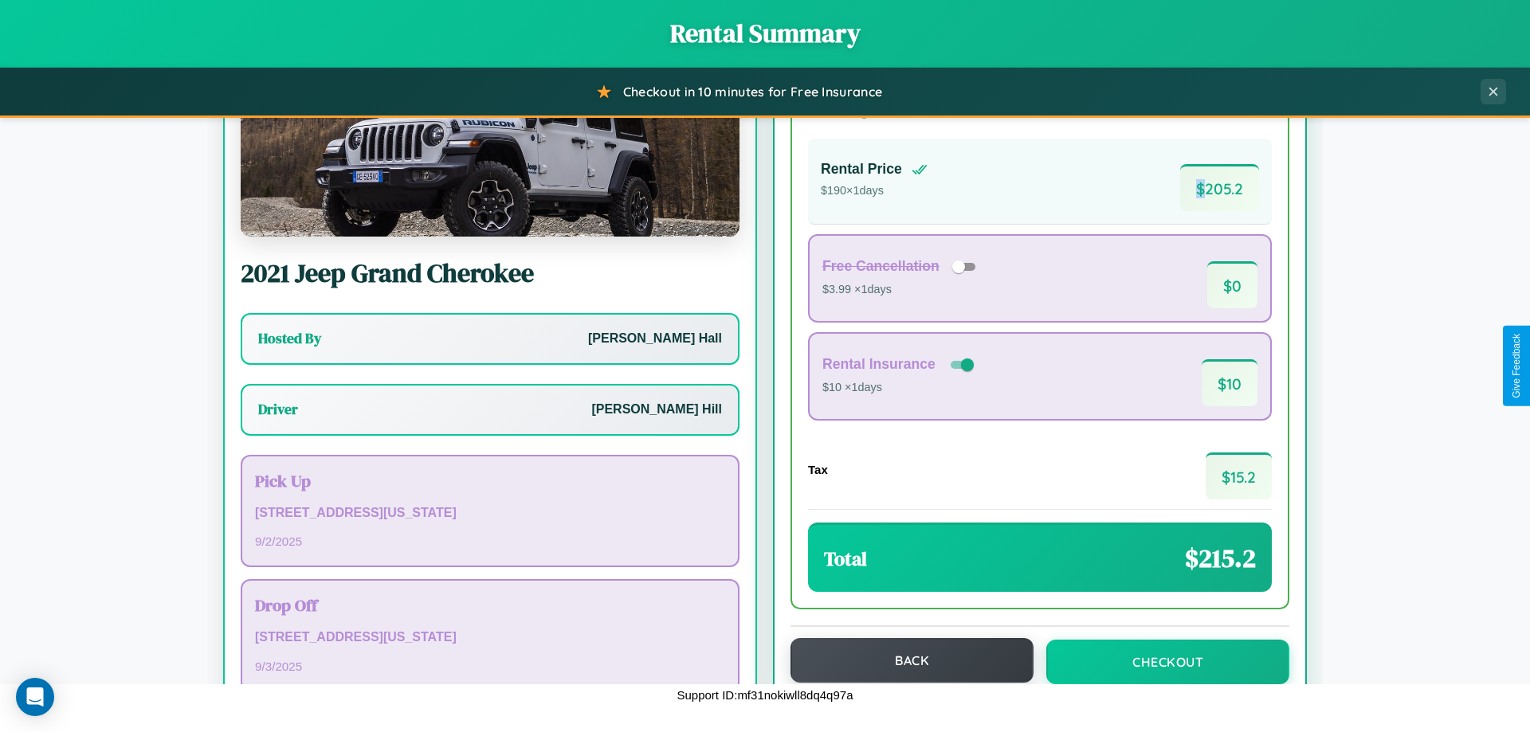
click at [904, 660] on button "Back" at bounding box center [911, 660] width 243 height 45
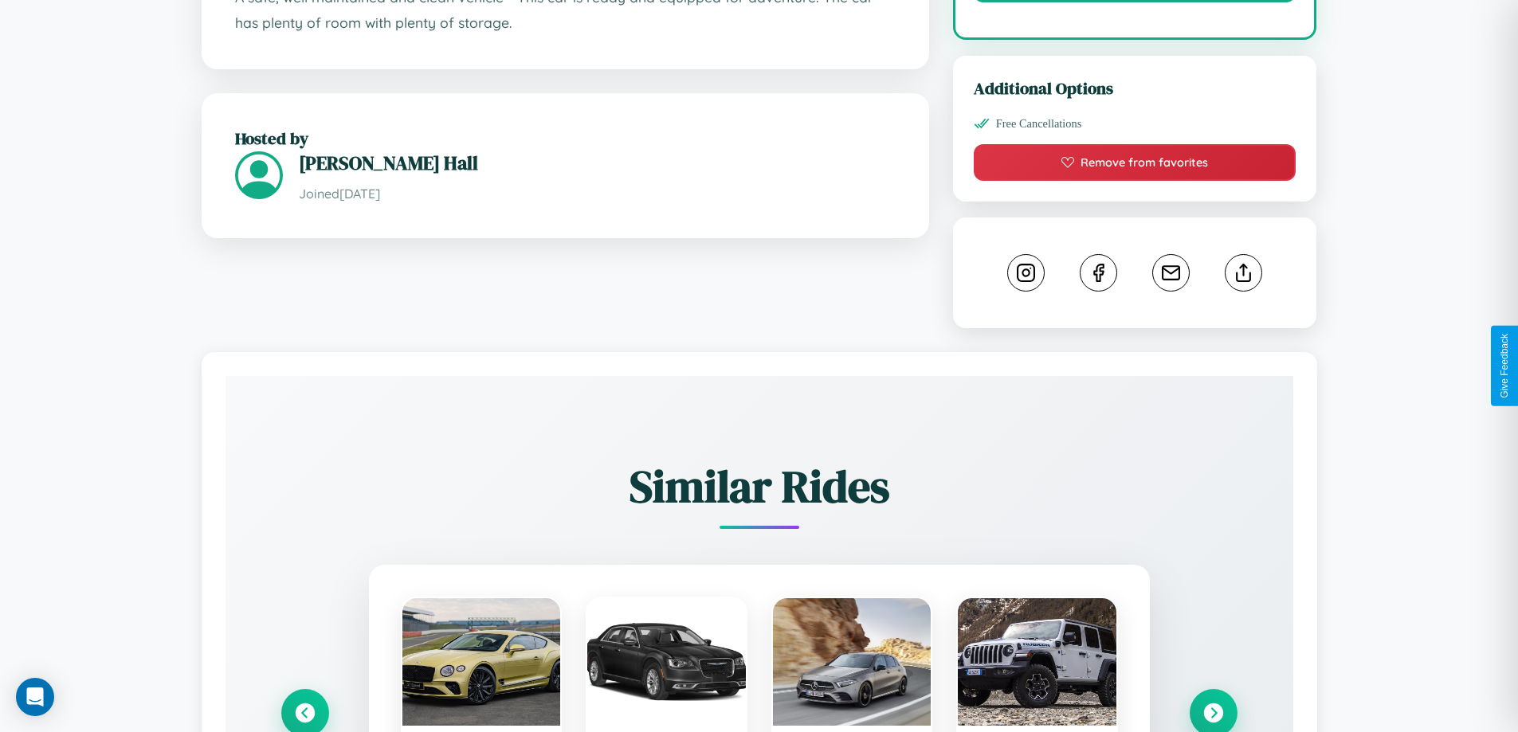
scroll to position [915, 0]
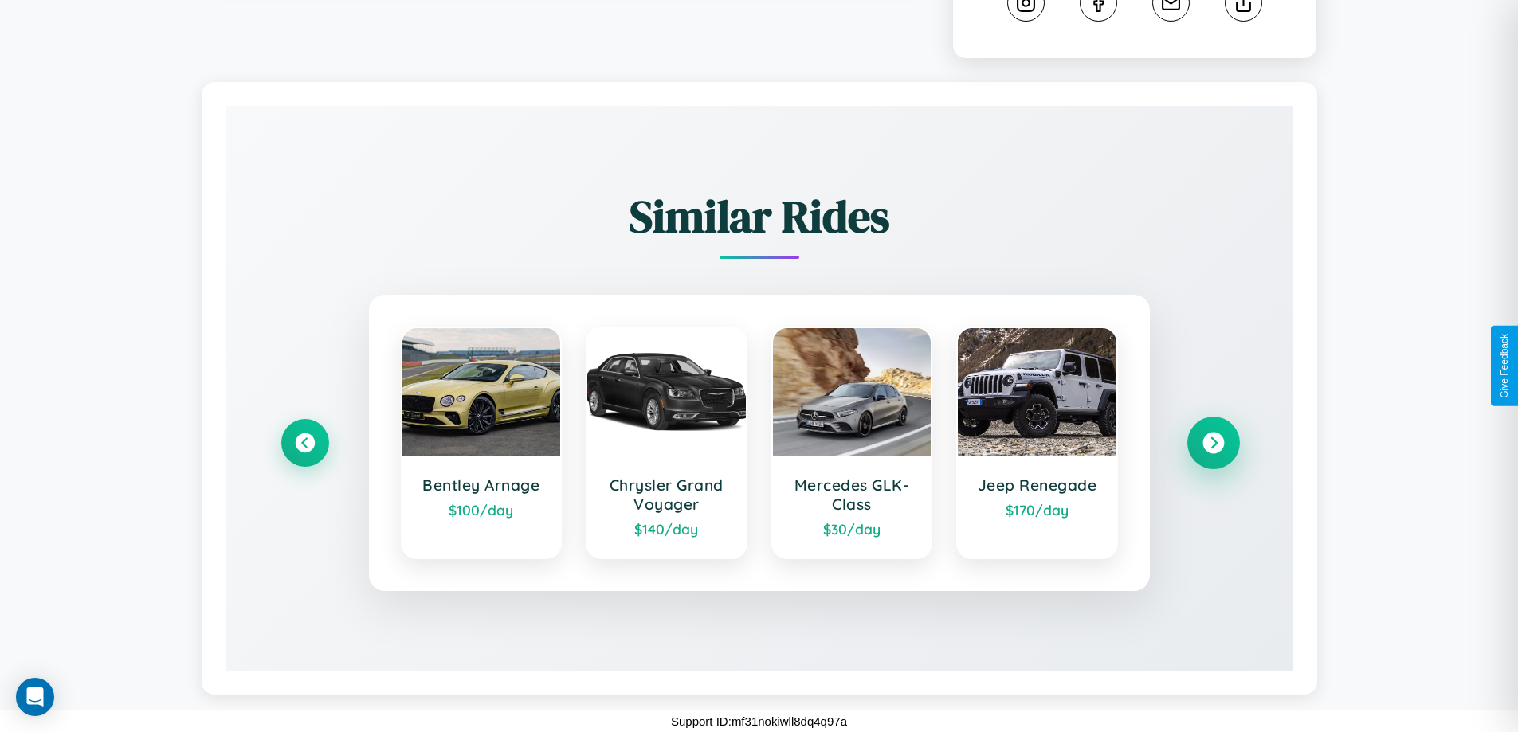
click at [1213, 443] on icon at bounding box center [1213, 444] width 22 height 22
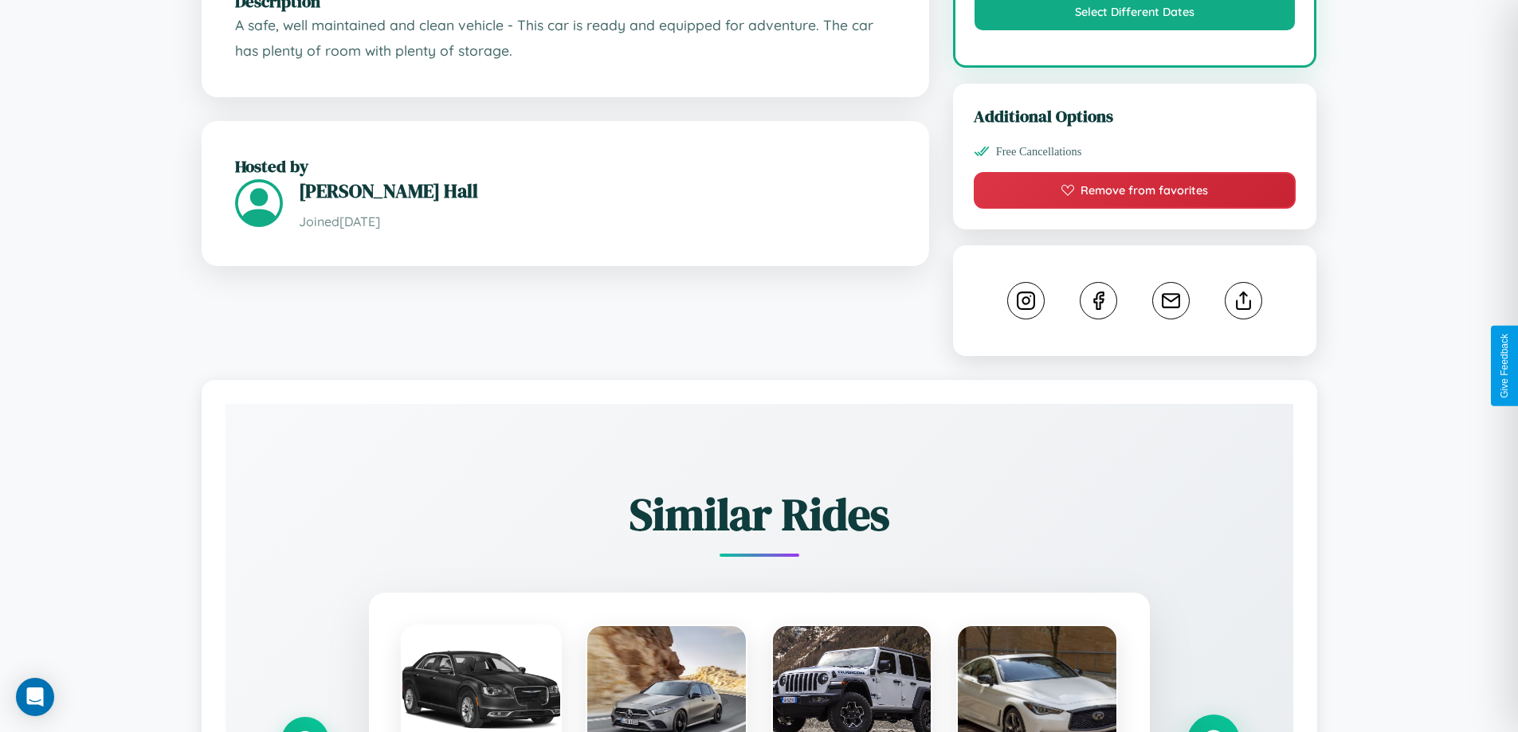
scroll to position [552, 0]
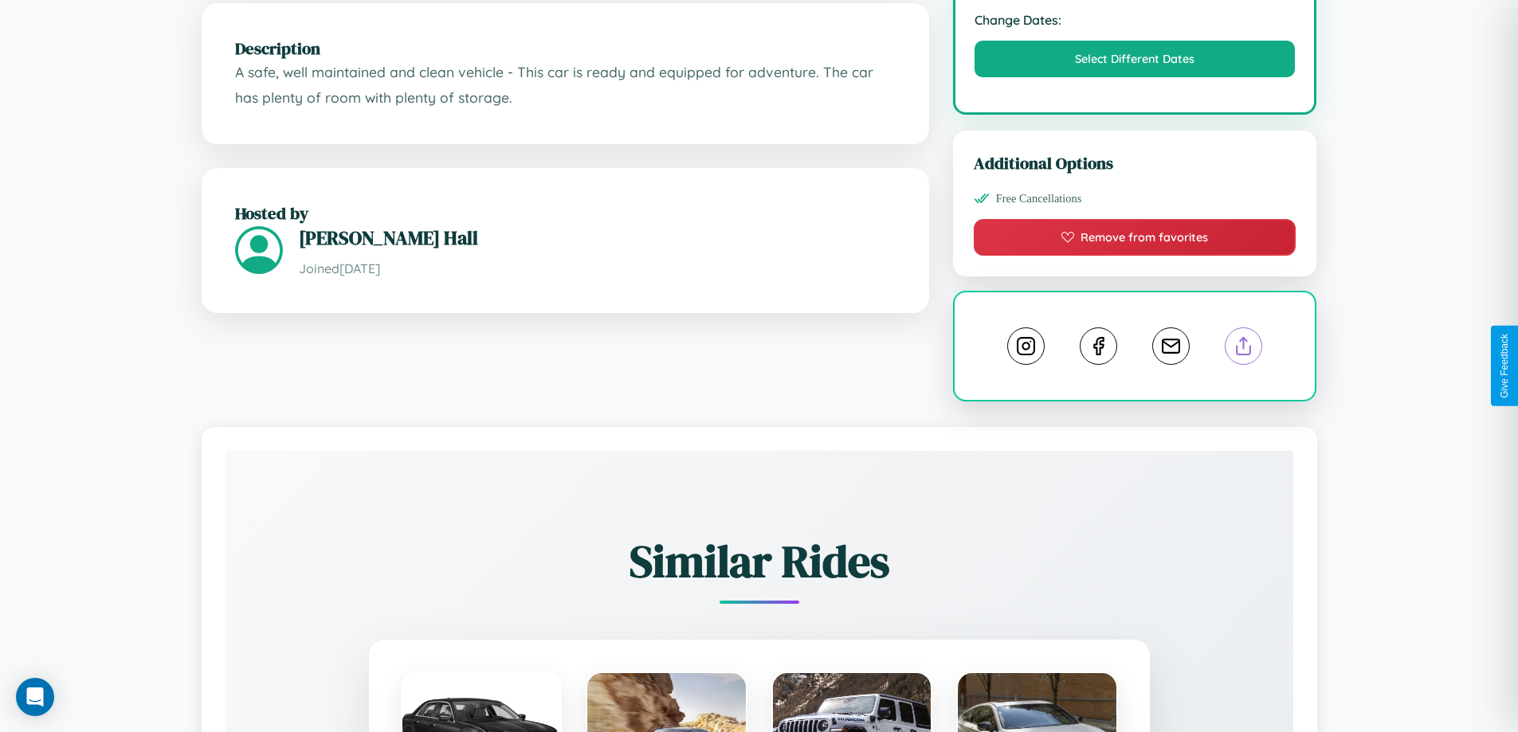
click at [1244, 349] on line at bounding box center [1244, 343] width 0 height 11
